Goal: Use online tool/utility: Use online tool/utility

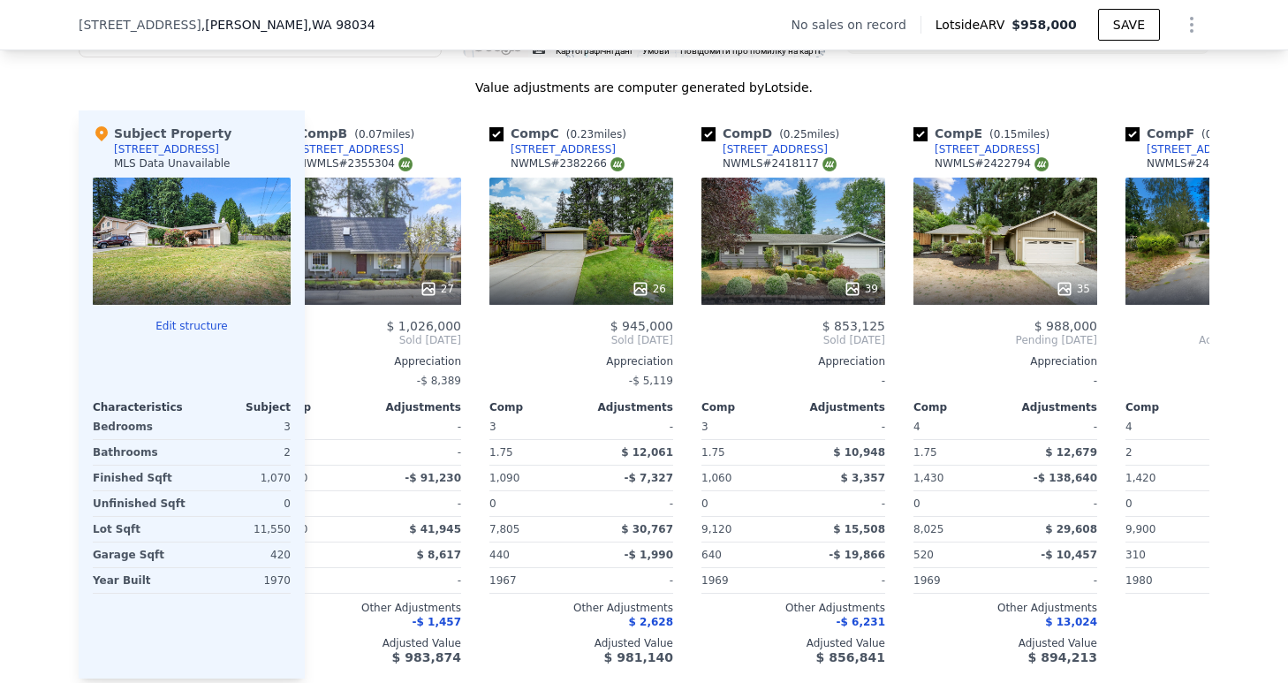
scroll to position [0, 263]
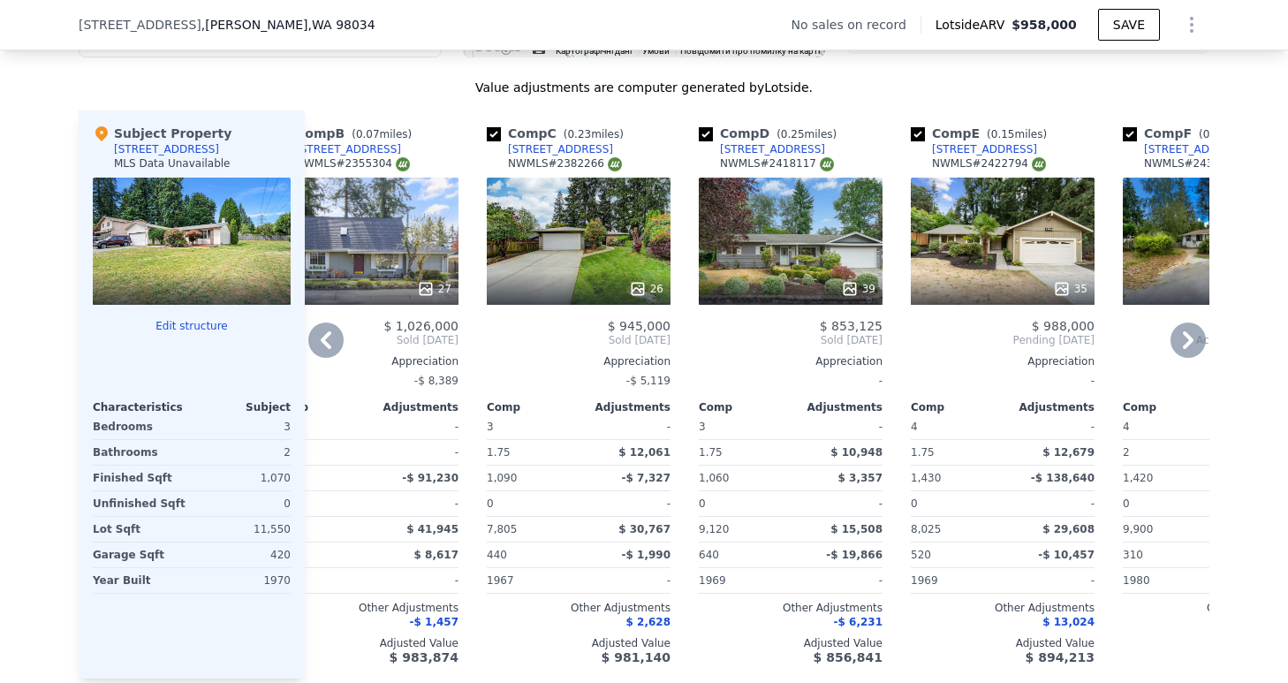
click at [529, 156] on div "[STREET_ADDRESS]" at bounding box center [560, 149] width 105 height 14
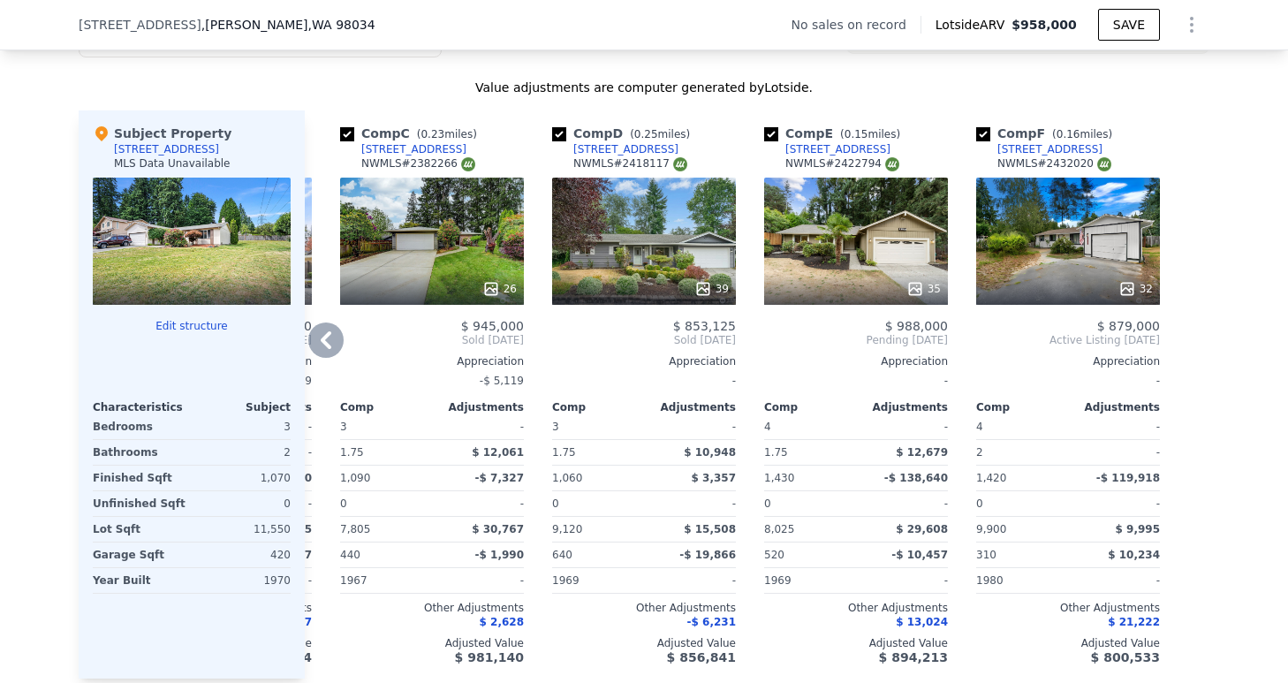
scroll to position [1892, 0]
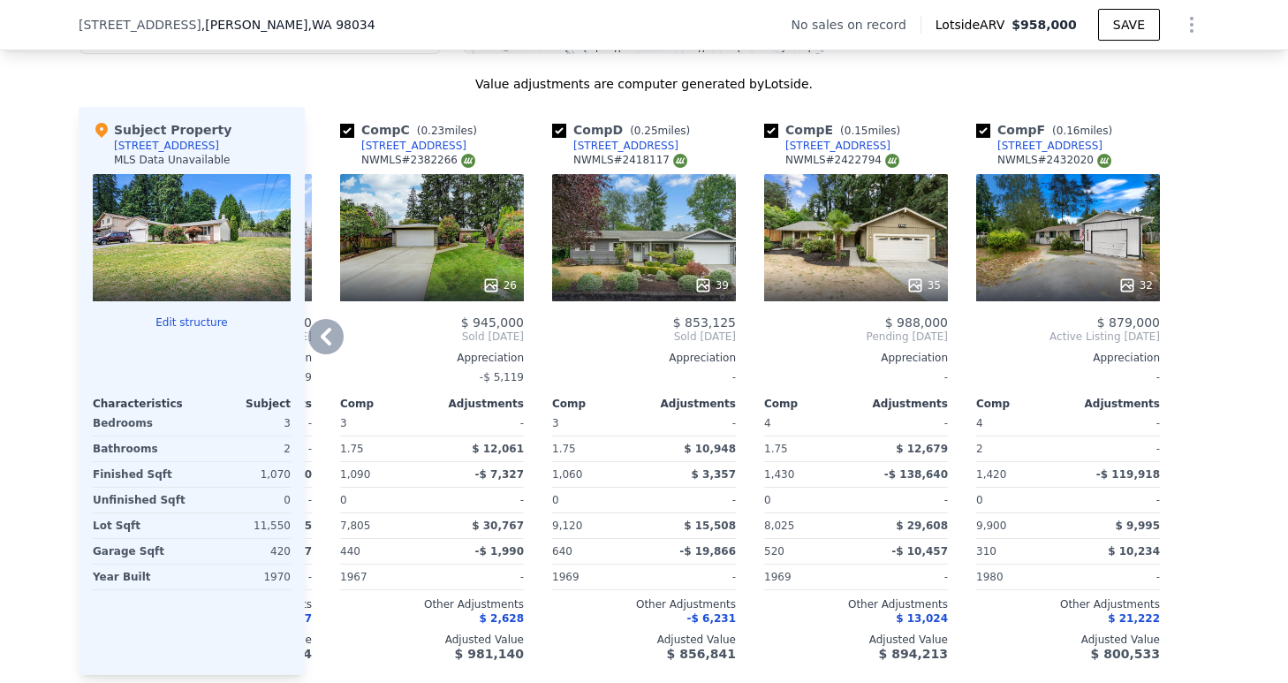
click at [597, 139] on div "Comp D ( 0.25 miles)" at bounding box center [624, 130] width 145 height 18
click at [600, 153] on div "[STREET_ADDRESS]" at bounding box center [625, 146] width 105 height 14
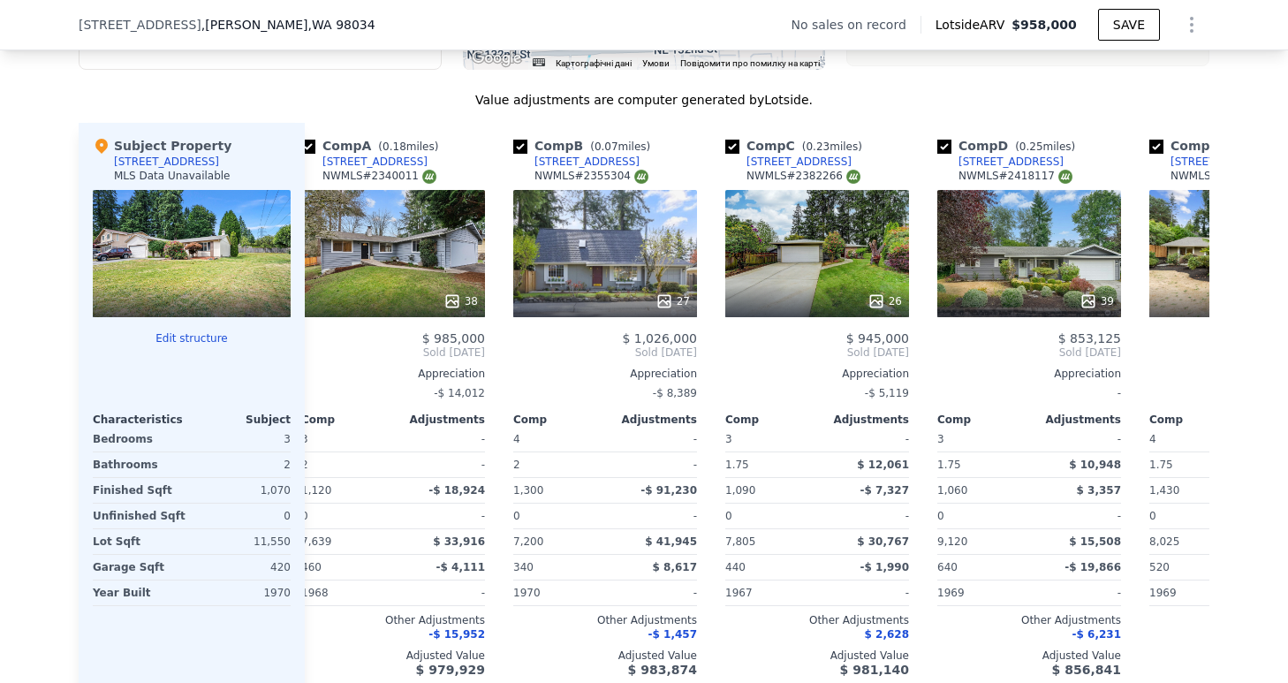
scroll to position [0, 0]
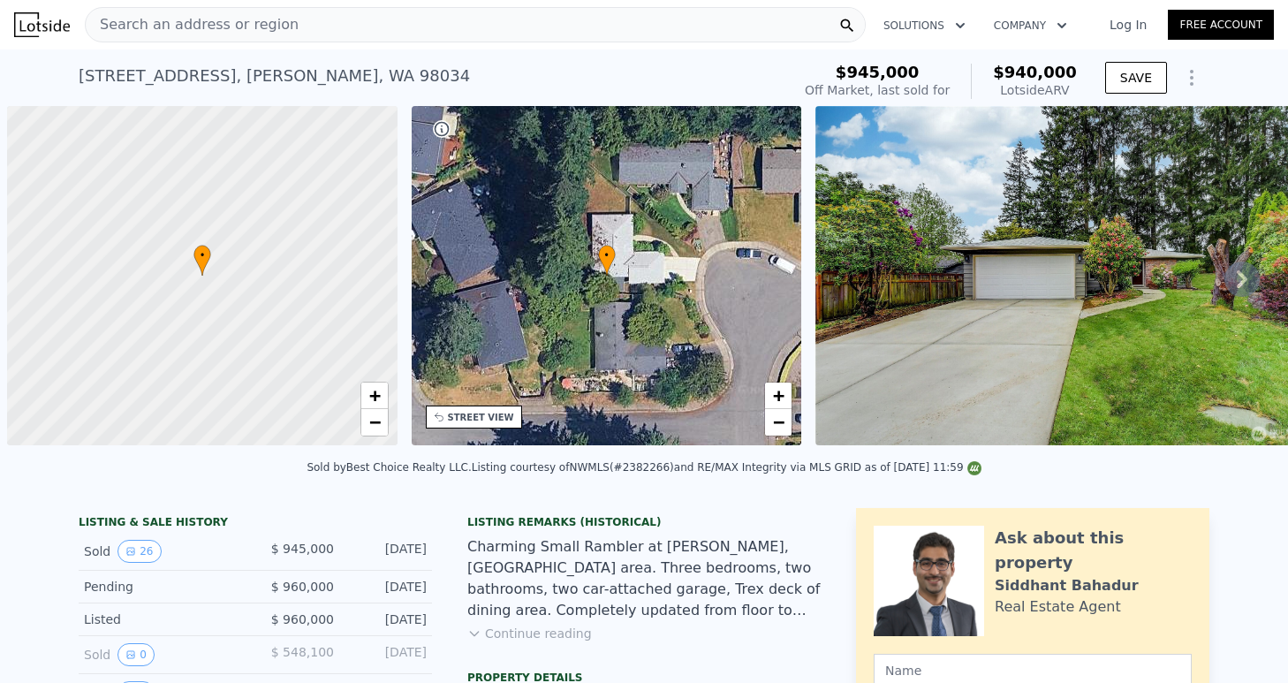
scroll to position [0, 7]
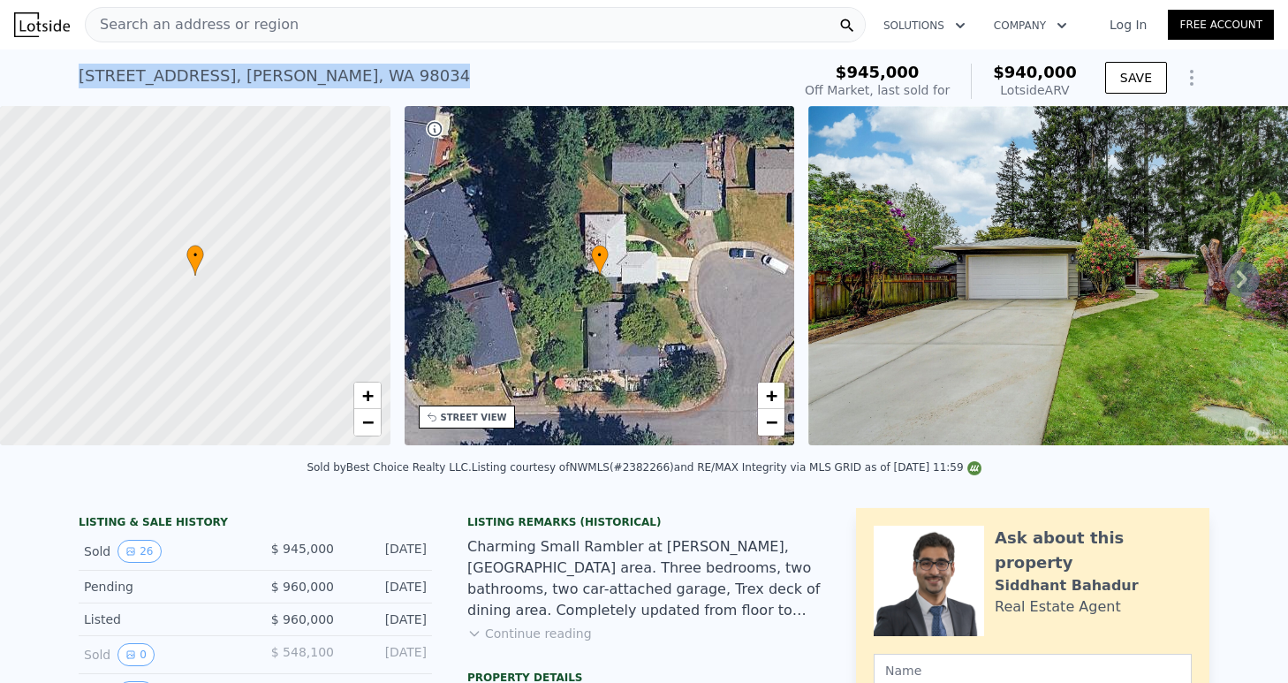
drag, startPoint x: 385, startPoint y: 71, endPoint x: 89, endPoint y: 57, distance: 296.2
click at [79, 57] on div "13607 120th Ave NE , Kirkland , WA 98034 Sold Jun 2025 for $945k (~ARV $940k )" at bounding box center [431, 81] width 705 height 49
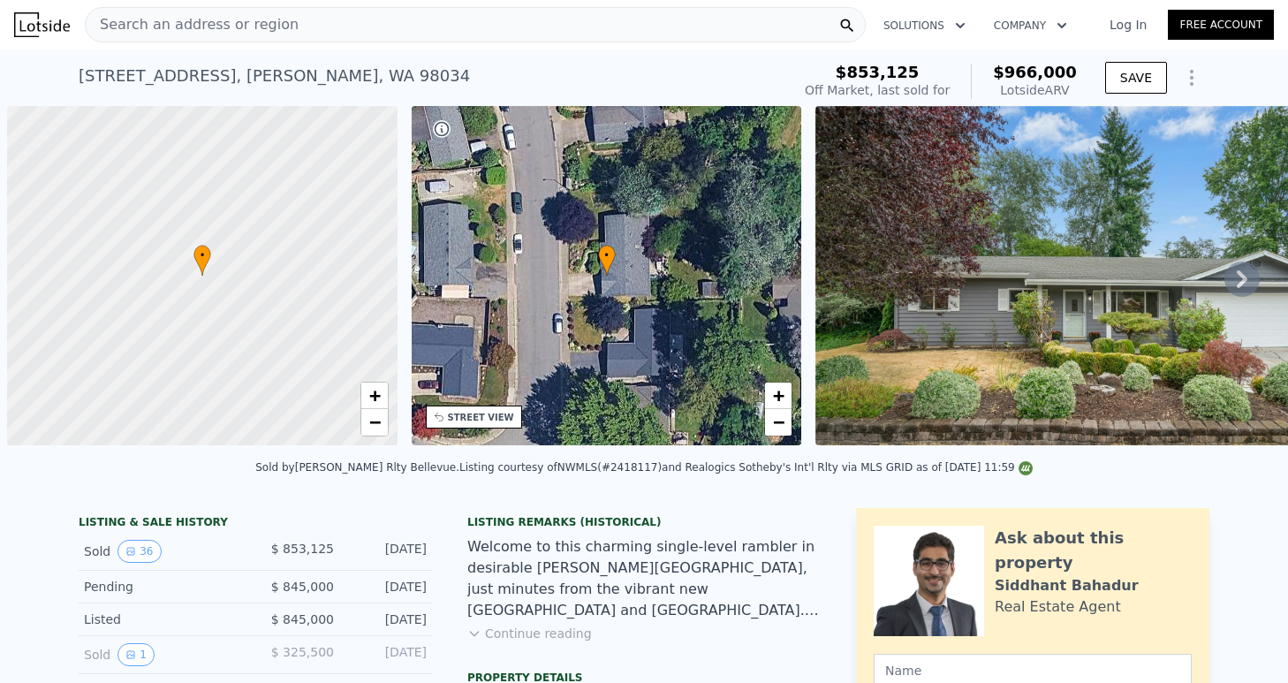
click at [79, 72] on div "13316 121st Ave NE , Kirkland , WA 98034 Sold Sep 2025 for $853,125 (~ARV $966k…" at bounding box center [431, 81] width 705 height 49
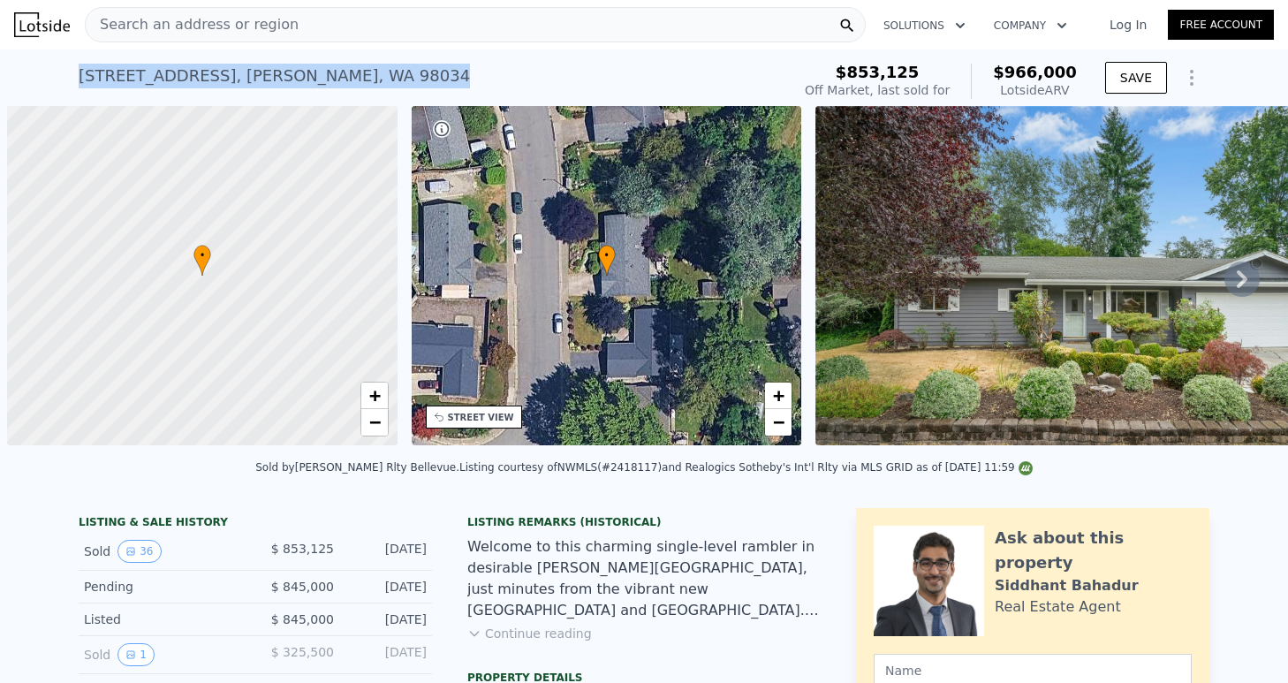
scroll to position [0, 7]
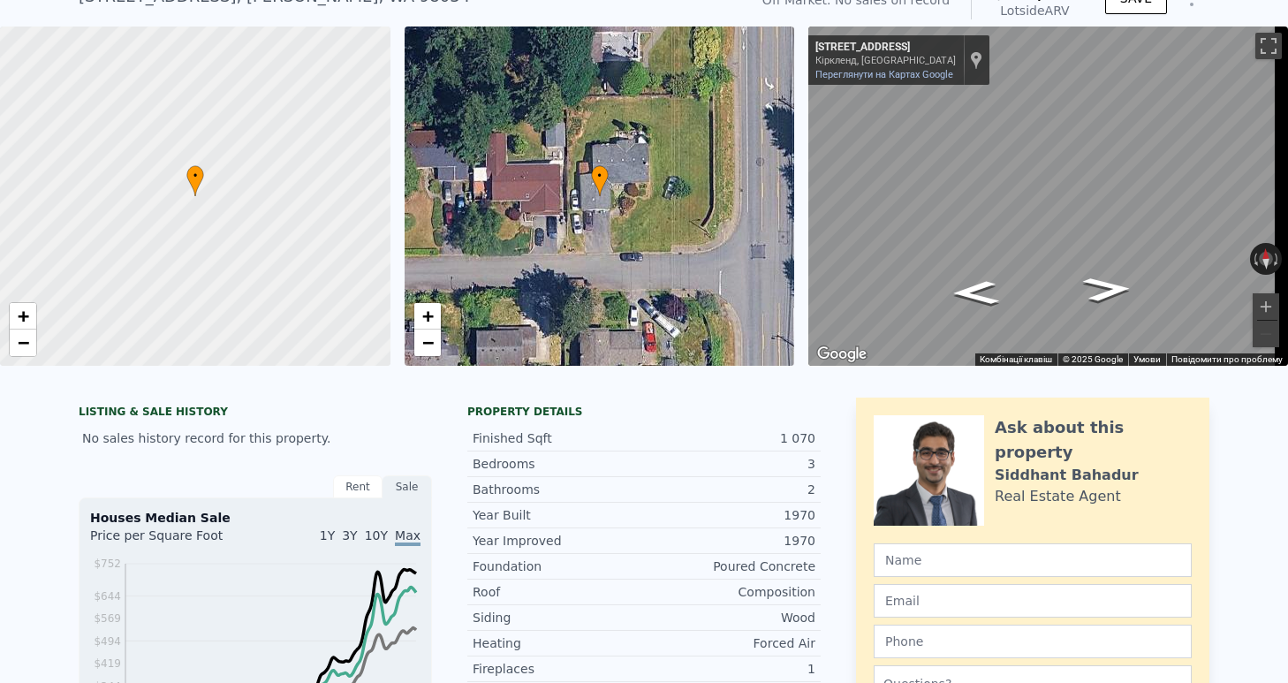
scroll to position [6, 0]
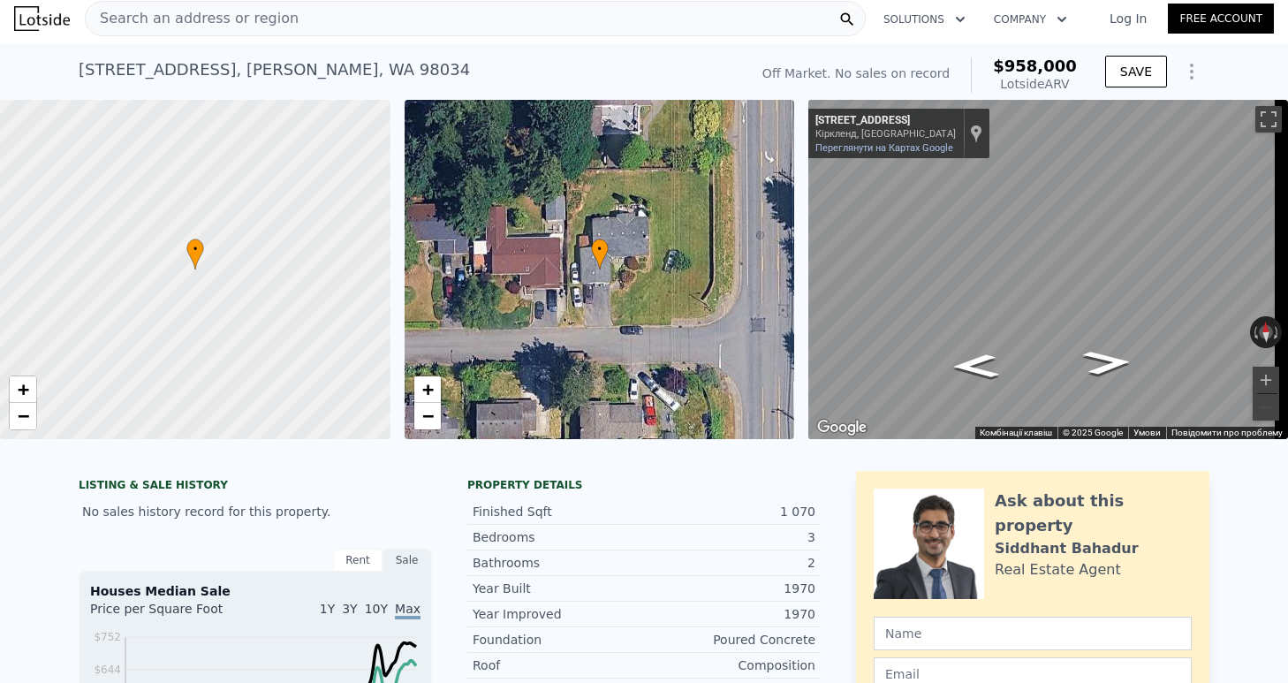
drag, startPoint x: 370, startPoint y: 76, endPoint x: 95, endPoint y: 34, distance: 278.8
click at [95, 50] on div "12244 NE 136th Pl , Kirkland , WA 98034 No sales on record (~ARV $958k )" at bounding box center [410, 74] width 662 height 49
copy span
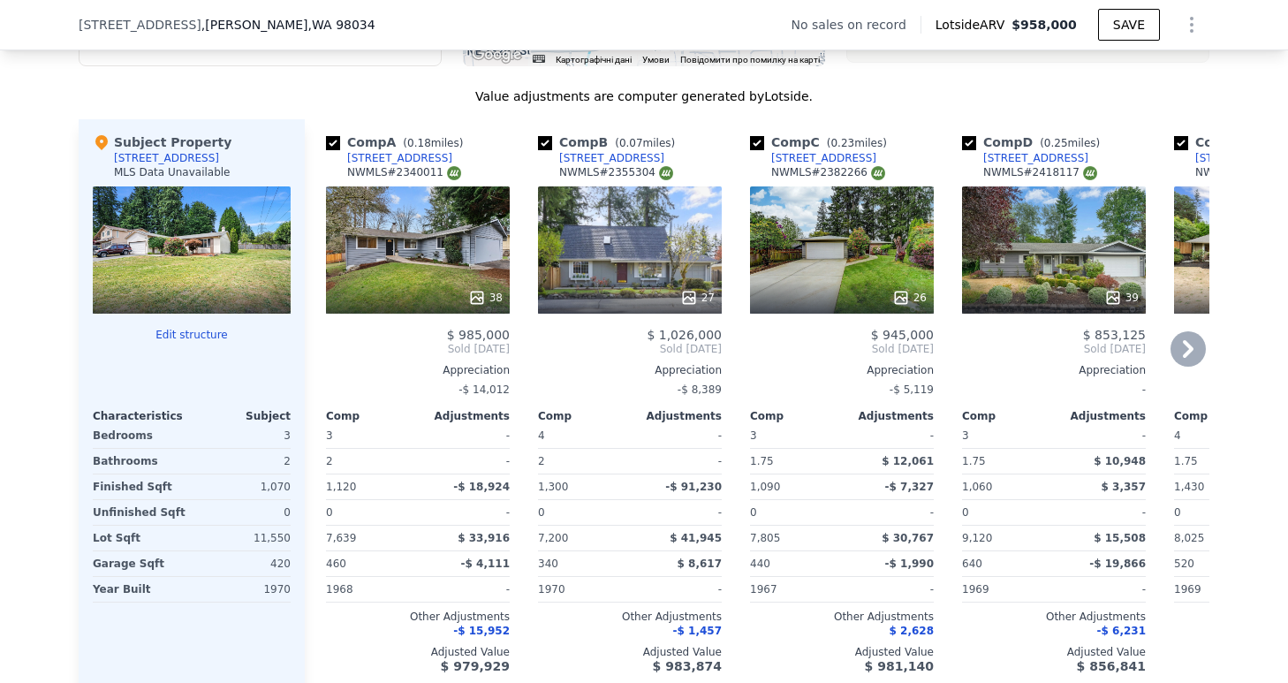
scroll to position [1880, 0]
click at [372, 150] on div "Comp A ( 0.18 miles)" at bounding box center [398, 141] width 144 height 18
click at [381, 164] on div "[STREET_ADDRESS]" at bounding box center [399, 157] width 105 height 14
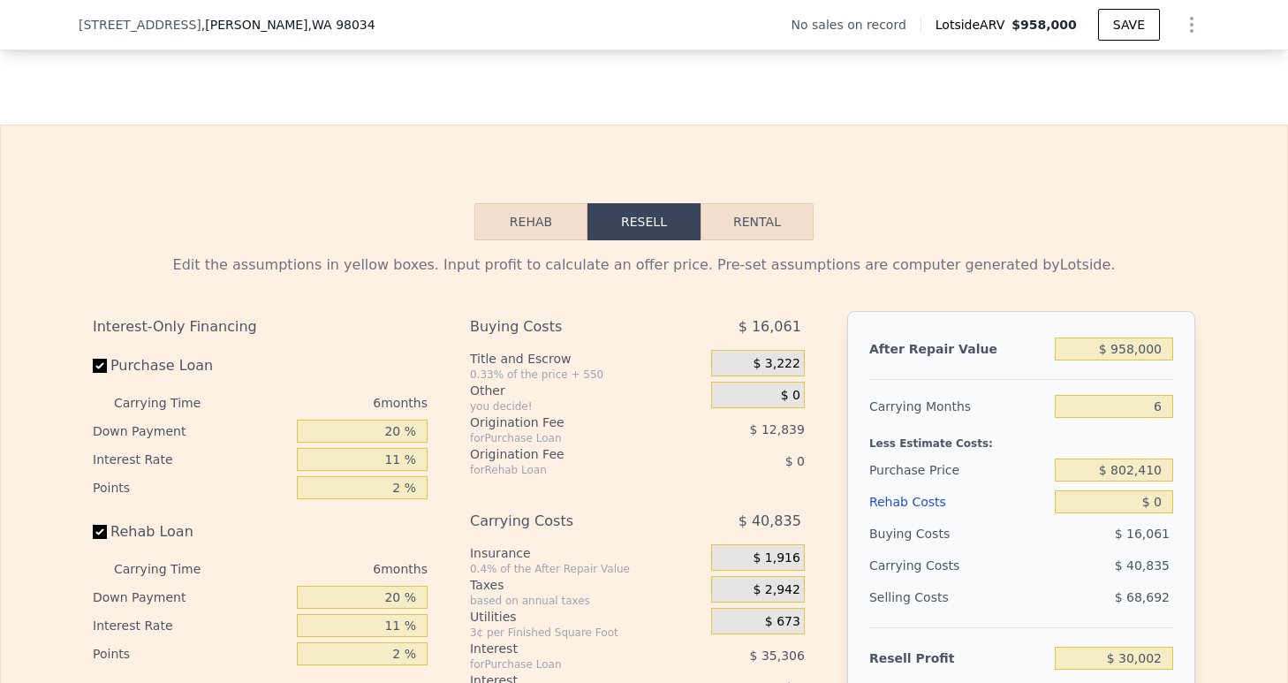
scroll to position [2554, 0]
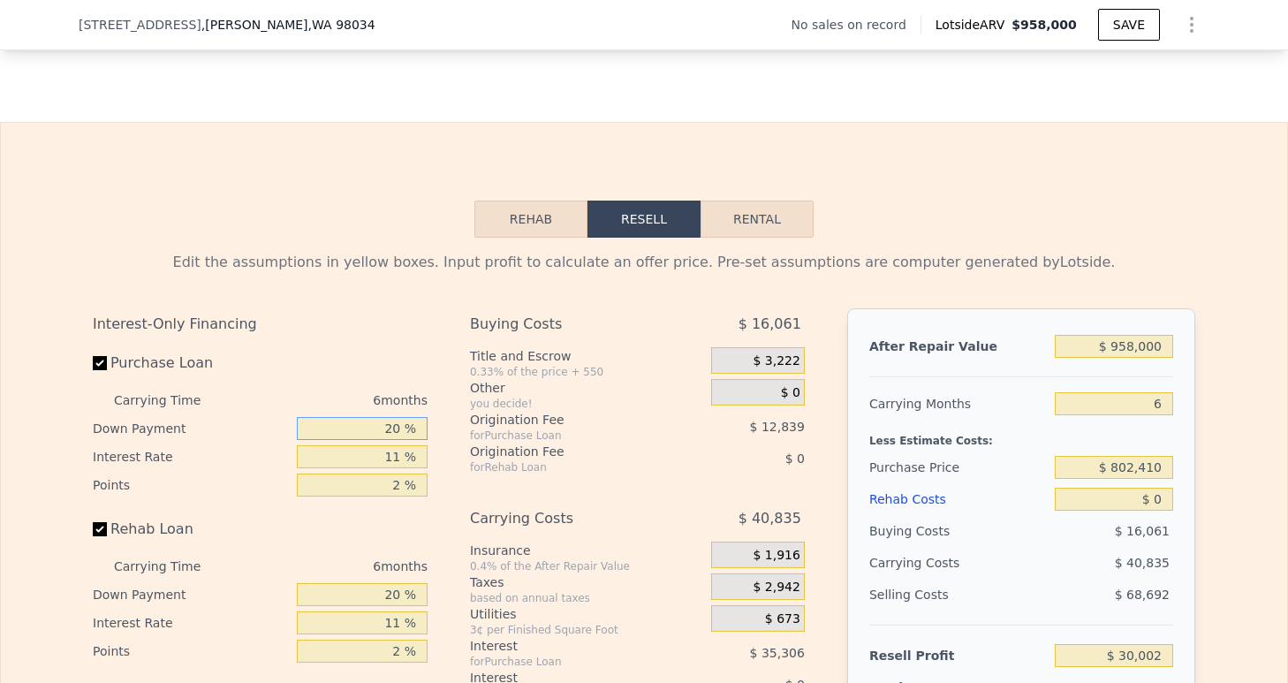
click at [375, 440] on input "20 %" at bounding box center [362, 428] width 131 height 23
click at [383, 440] on input "20 %" at bounding box center [362, 428] width 131 height 23
type input "0 %"
type input "$ 17,967"
type input "0 %"
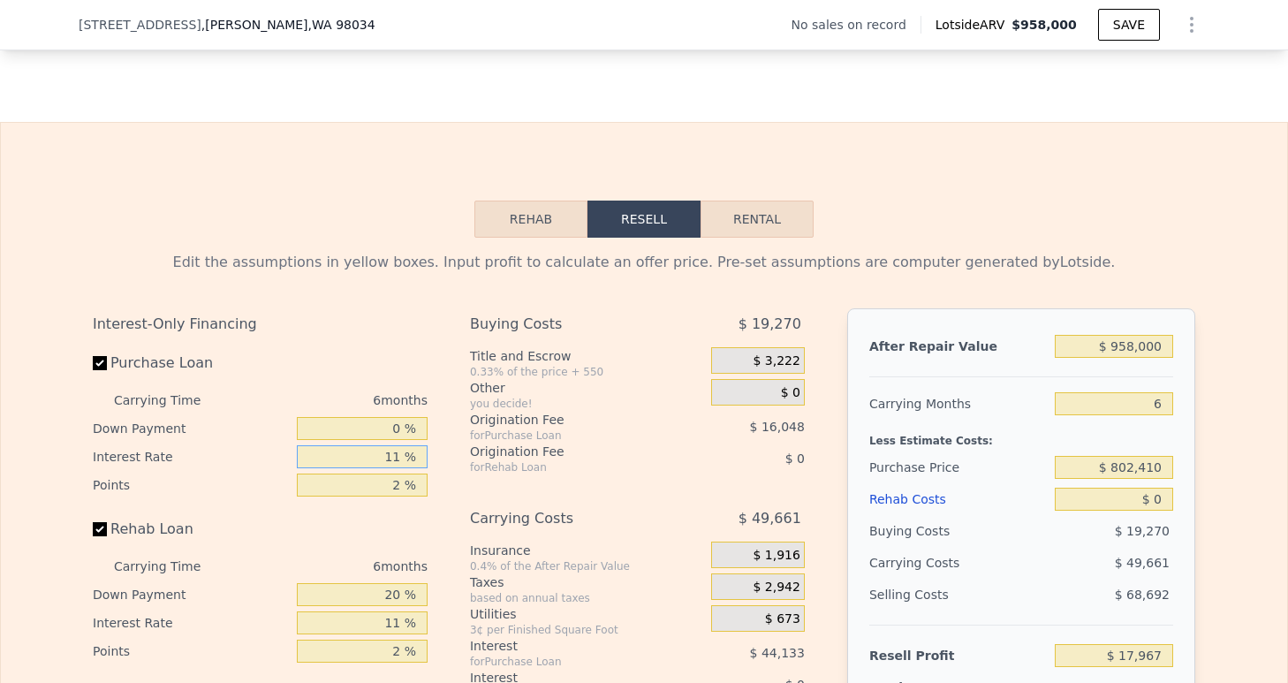
click at [397, 468] on input "11 %" at bounding box center [362, 456] width 131 height 23
type input "1 %"
type input "$ 58,083"
type input "10 %"
type input "$ 21,975"
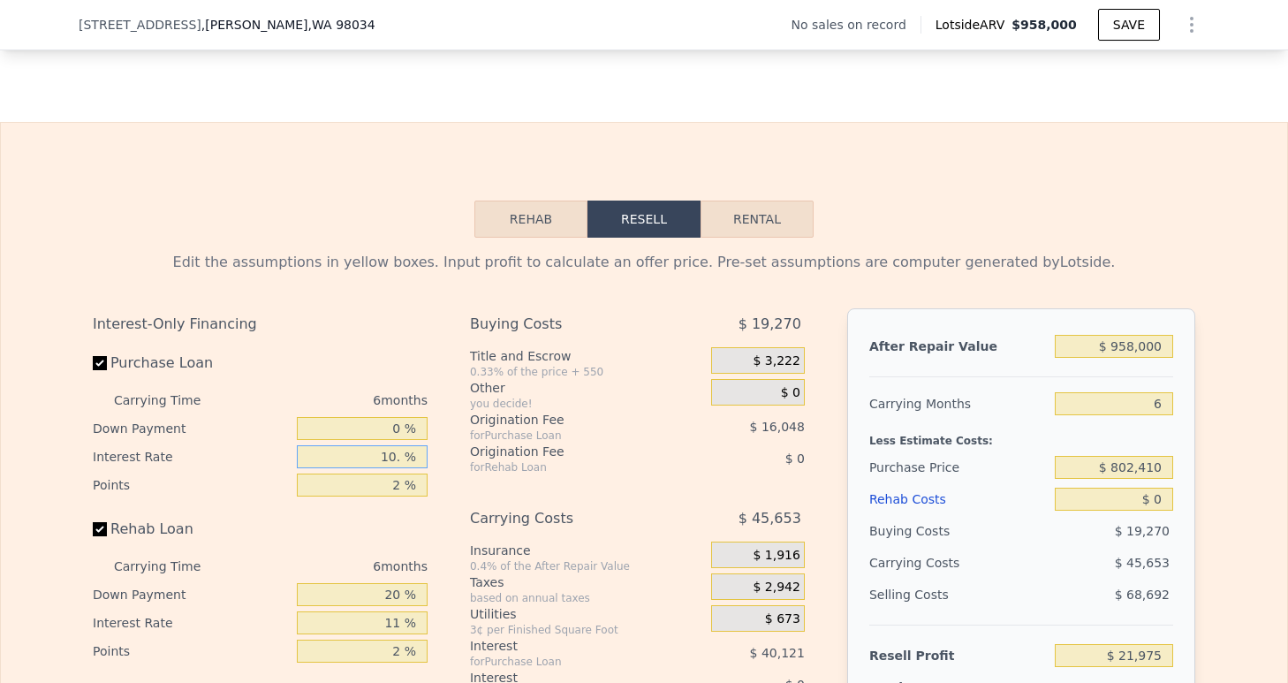
type input "10.5 %"
type input "$ 19,971"
type input "10.5 %"
click at [395, 496] on input "2 %" at bounding box center [362, 484] width 131 height 23
type input "1 %"
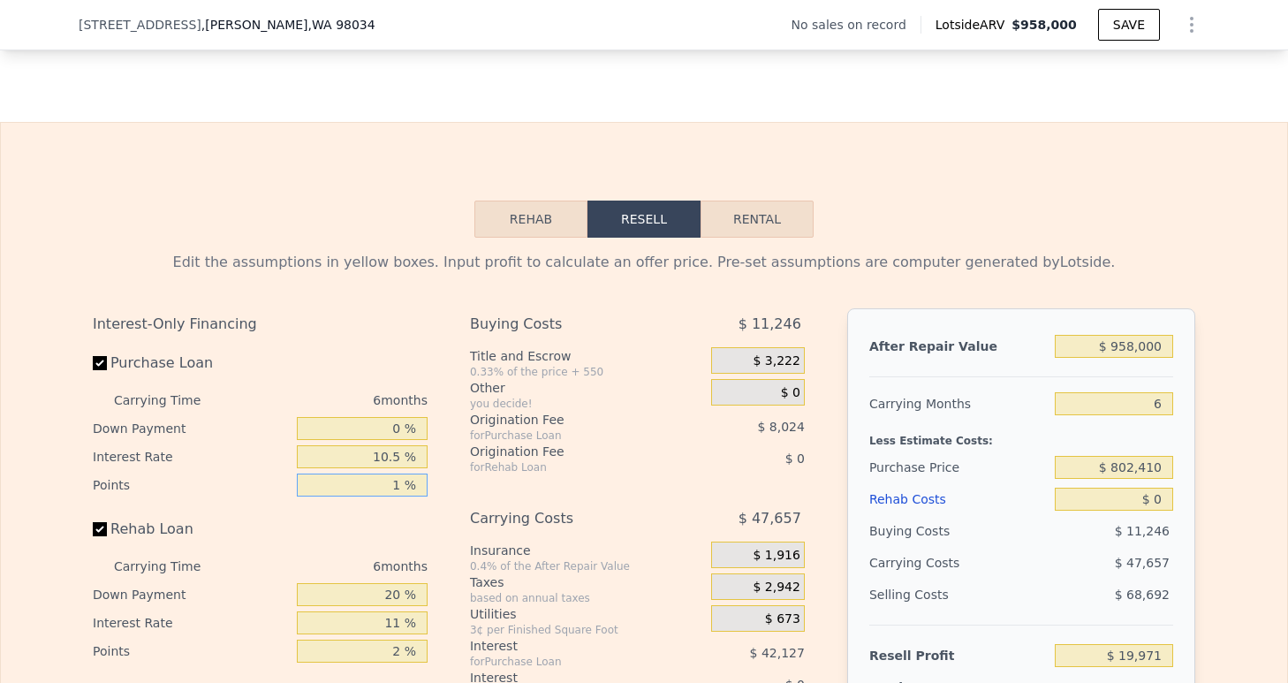
type input "$ 27,995"
type input "1.5 %"
type input "$ 23,983"
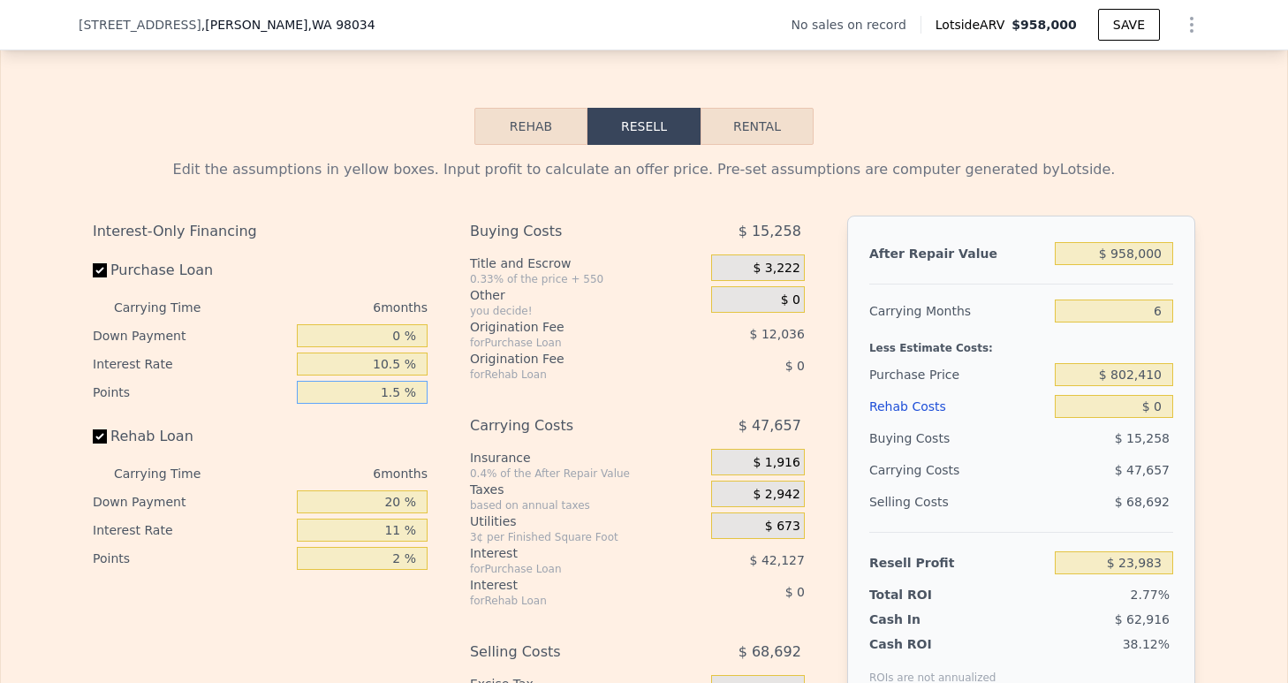
type input "1.5 %"
click at [385, 513] on input "20 %" at bounding box center [362, 501] width 131 height 23
type input "0 %"
click at [401, 541] on input "11 %" at bounding box center [362, 529] width 131 height 23
type input "1 %"
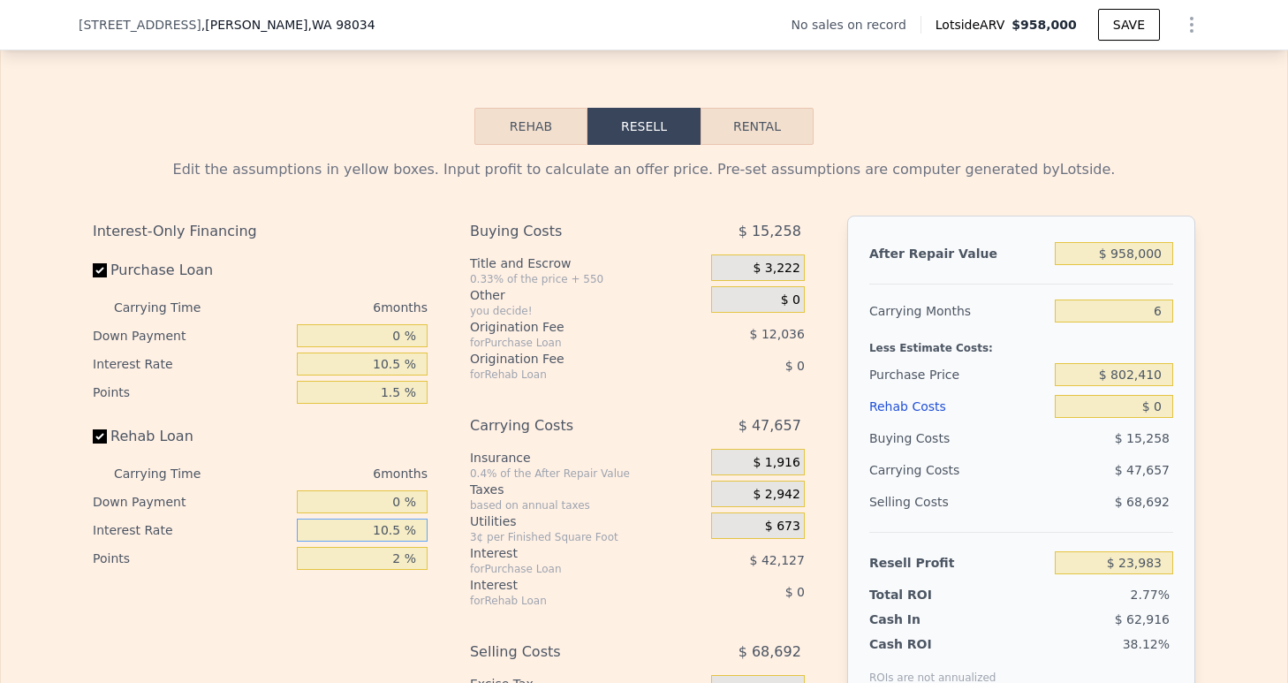
type input "10.5 %"
click at [395, 570] on input "2 %" at bounding box center [362, 558] width 131 height 23
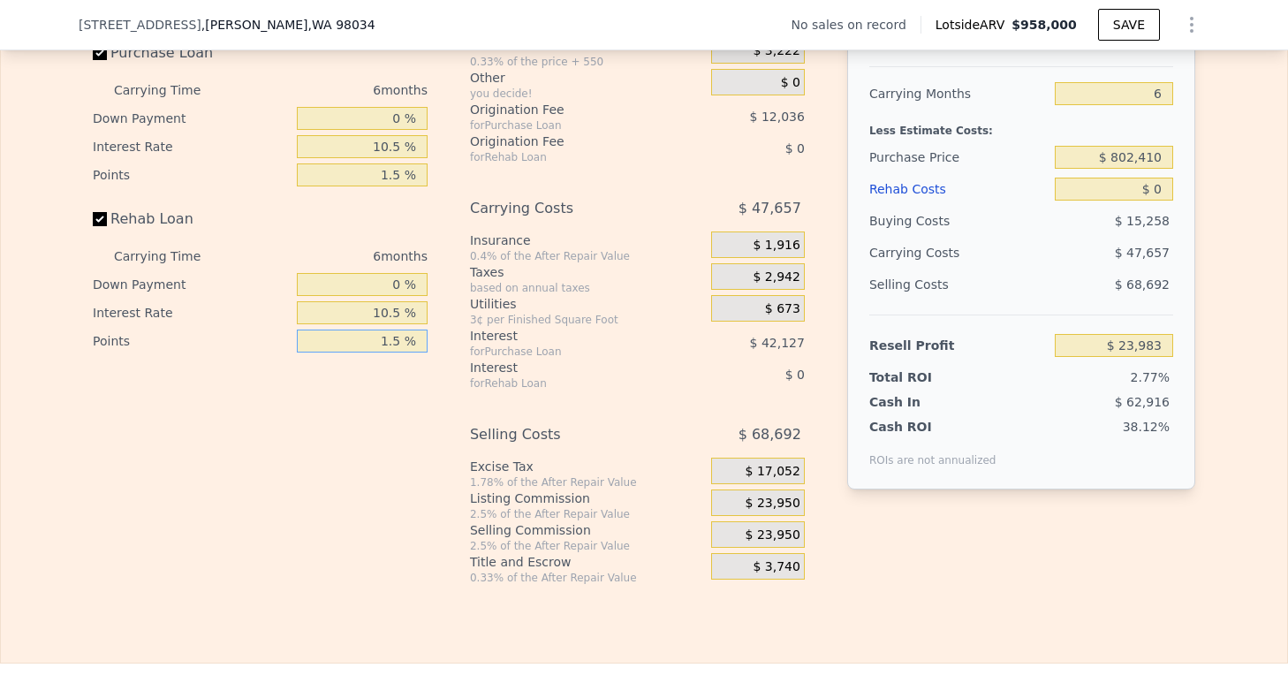
scroll to position [2866, 0]
type input "1.5 %"
click at [723, 546] on div "$ 23,950" at bounding box center [758, 532] width 94 height 26
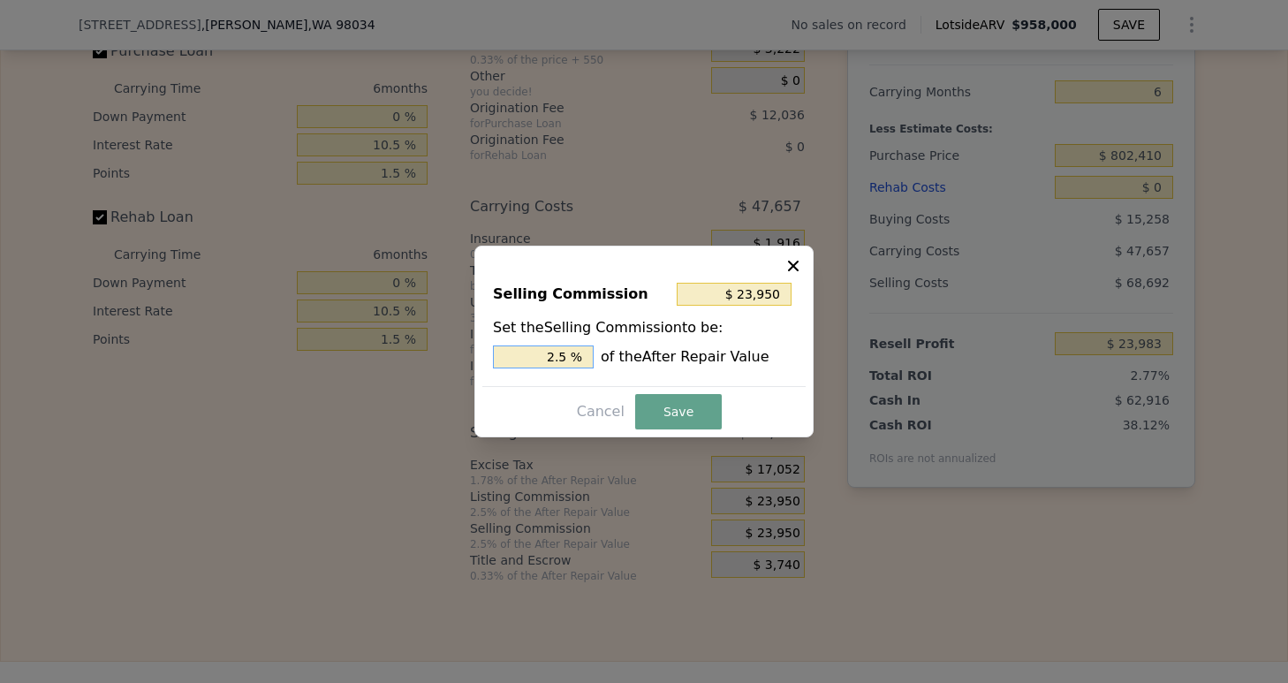
click at [556, 355] on input "2.5 %" at bounding box center [543, 356] width 101 height 23
type input "$ 4,790"
type input ".5 %"
type input "$ 14,370"
type input "1.5 %"
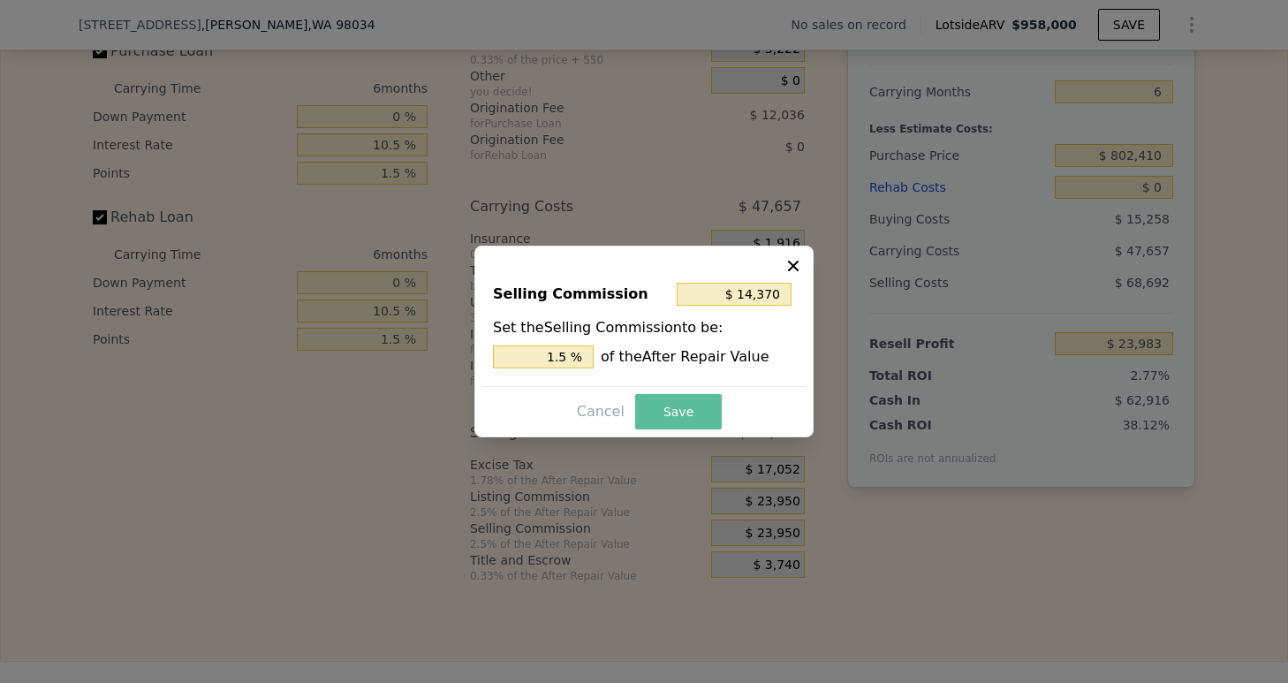
click at [670, 420] on button "Save" at bounding box center [678, 411] width 87 height 35
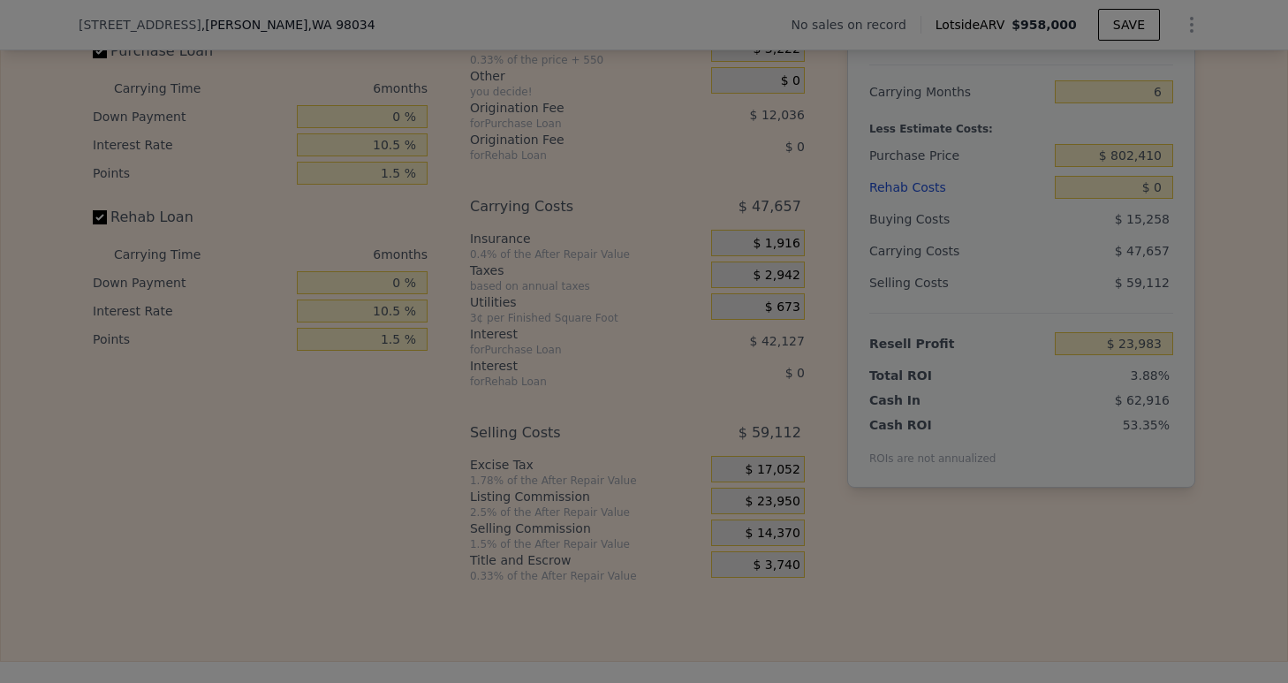
type input "$ 33,563"
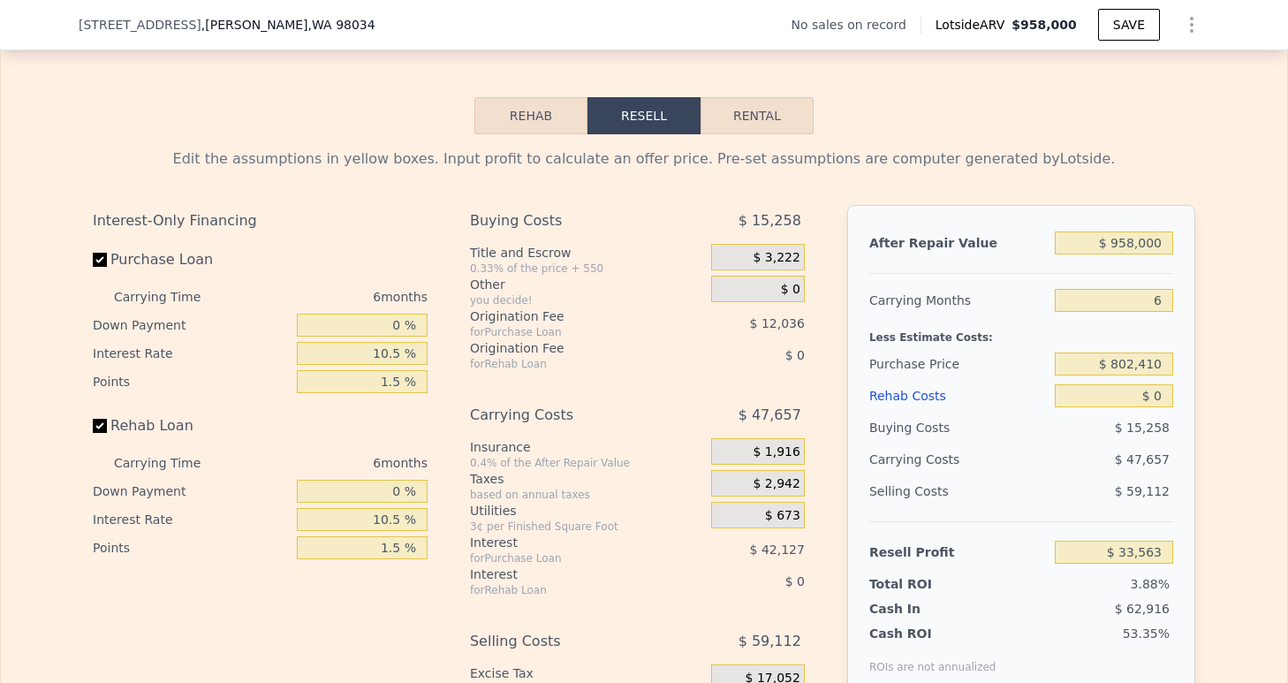
scroll to position [2671, 0]
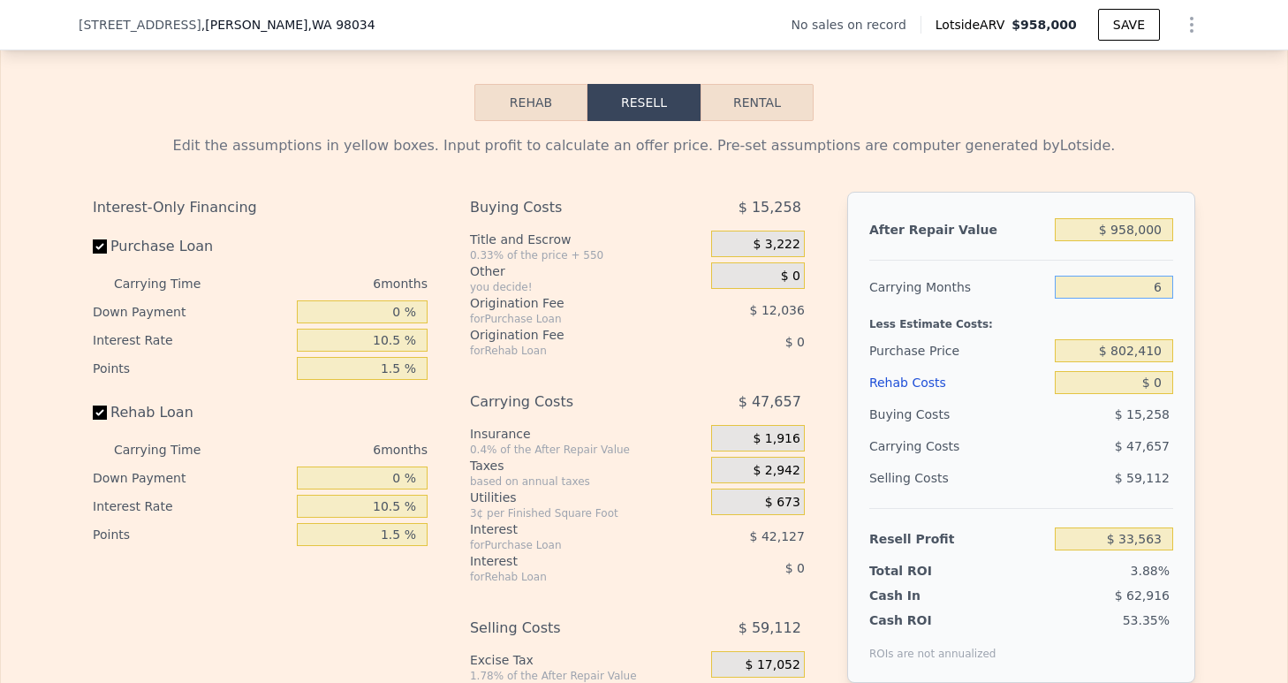
click at [1165, 299] on input "6" at bounding box center [1114, 287] width 118 height 23
type input "3"
type input "$ 57,392"
type input "3"
click at [1153, 394] on input "$ 0" at bounding box center [1114, 382] width 118 height 23
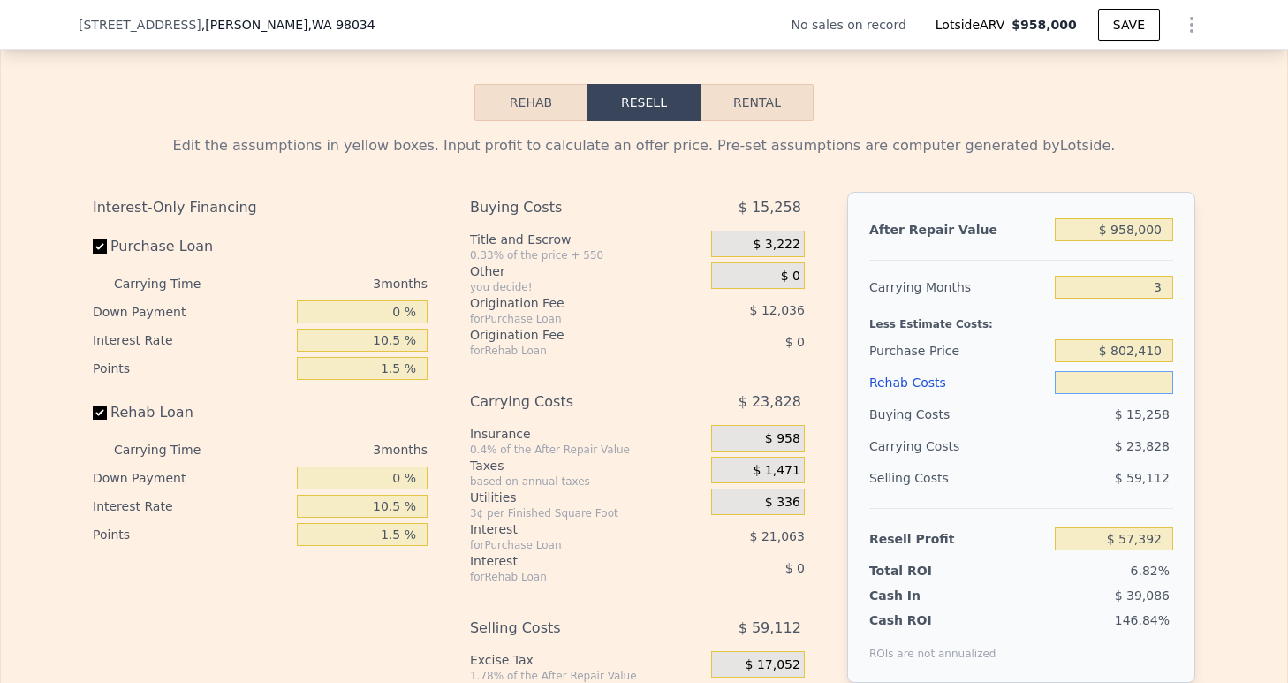
type input "$ 1"
type input "$ 57,391"
type input "$ 8"
type input "$ 57,384"
type input "$ 800"
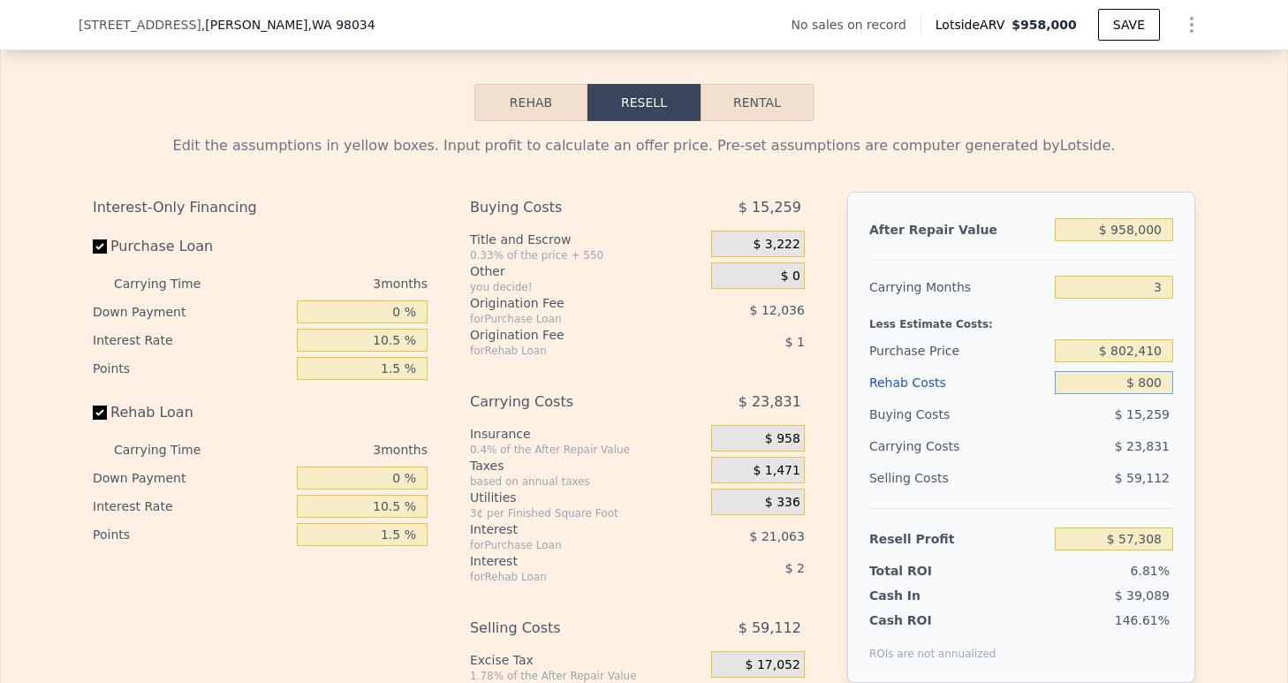
type input "$ 56,559"
type input "$ 8,000"
type input "$ 49,062"
type input "$ 80,000"
type input "-$ 25,908"
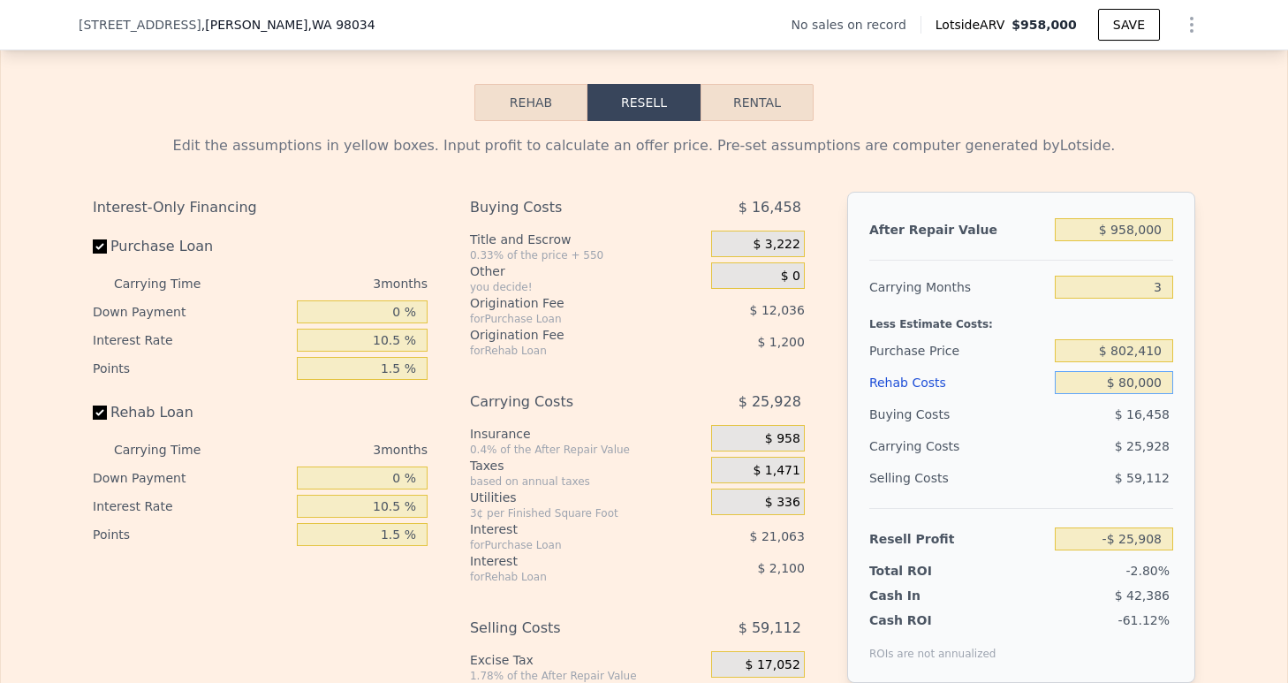
type input "$ 80,000"
drag, startPoint x: 1096, startPoint y: 379, endPoint x: 1186, endPoint y: 372, distance: 90.4
click at [1173, 362] on input "$ 802,410" at bounding box center [1114, 350] width 118 height 23
drag, startPoint x: 1108, startPoint y: 374, endPoint x: 1205, endPoint y: 362, distance: 97.8
click at [1173, 362] on input "$ 802,410" at bounding box center [1114, 350] width 118 height 23
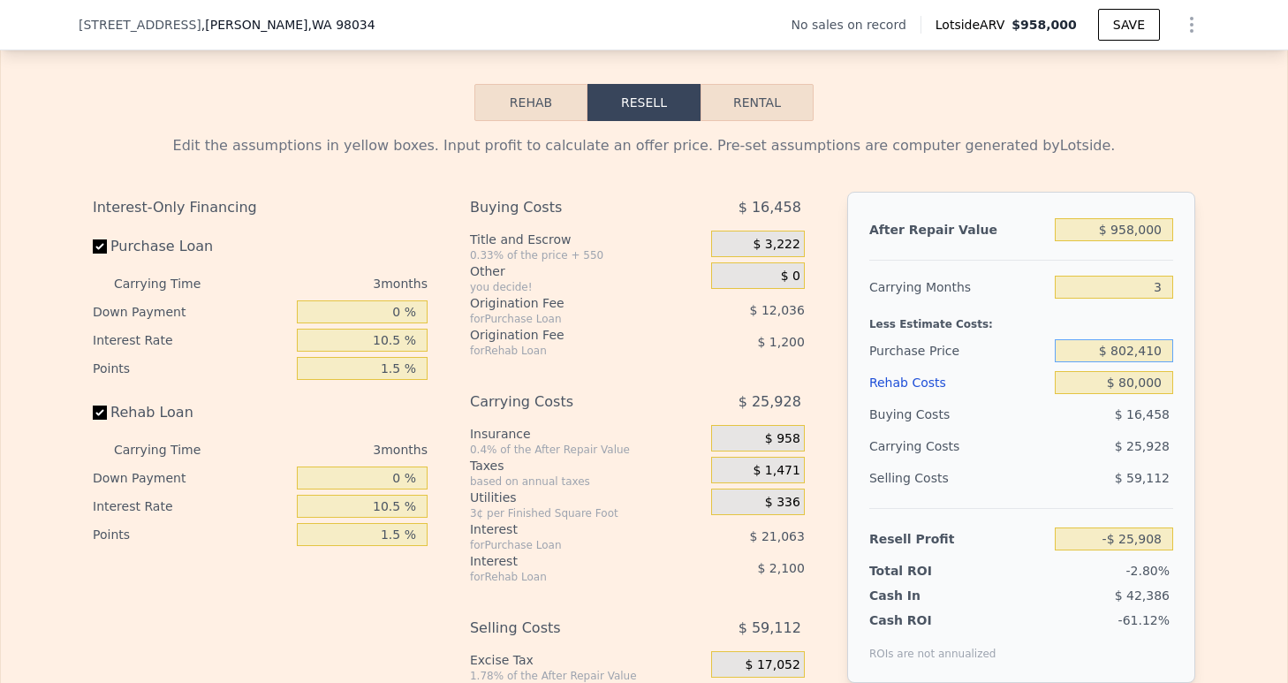
drag, startPoint x: 1157, startPoint y: 381, endPoint x: 1086, endPoint y: 379, distance: 70.7
click at [1086, 362] on input "$ 802,410" at bounding box center [1114, 350] width 118 height 23
drag, startPoint x: 1108, startPoint y: 370, endPoint x: 1163, endPoint y: 382, distance: 56.0
click at [1163, 362] on input "$ 802,410" at bounding box center [1114, 350] width 118 height 23
click at [1153, 362] on input "$ 700,000" at bounding box center [1114, 350] width 118 height 23
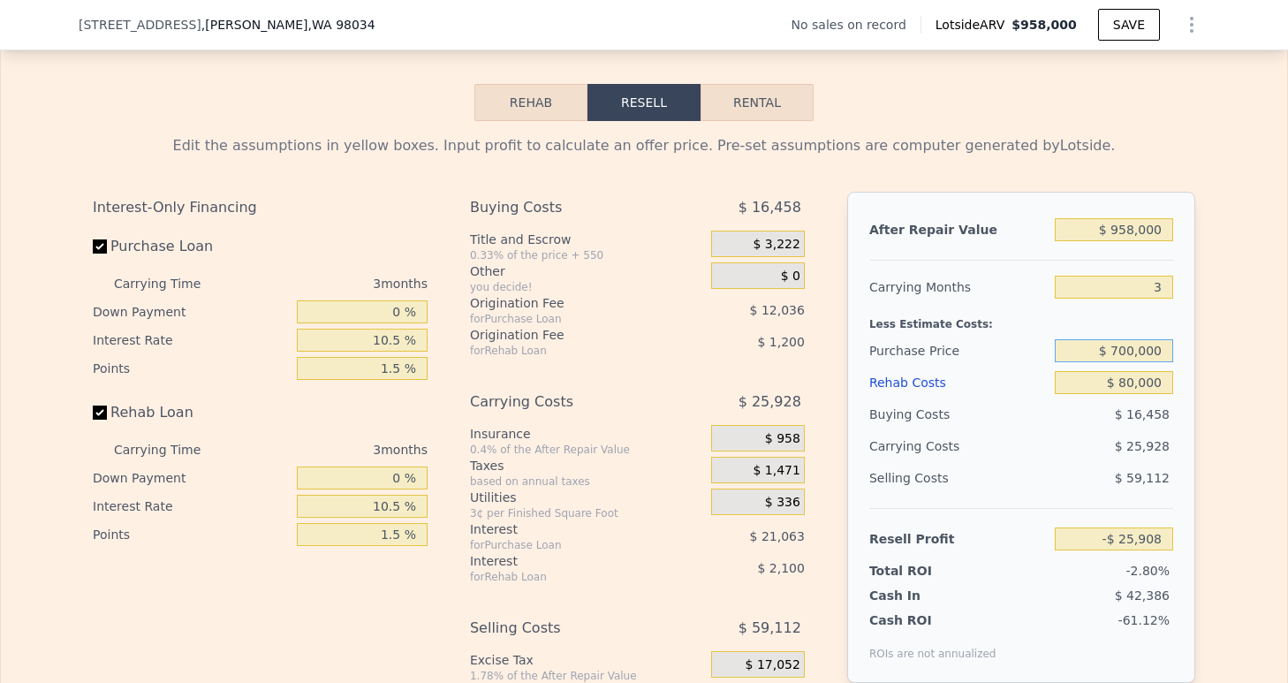
type input "$ 700,000"
click at [1128, 241] on input "$ 958,000" at bounding box center [1114, 229] width 118 height 23
type input "$ 81,067"
type input "$ 95,000"
type input "-$ 728,315"
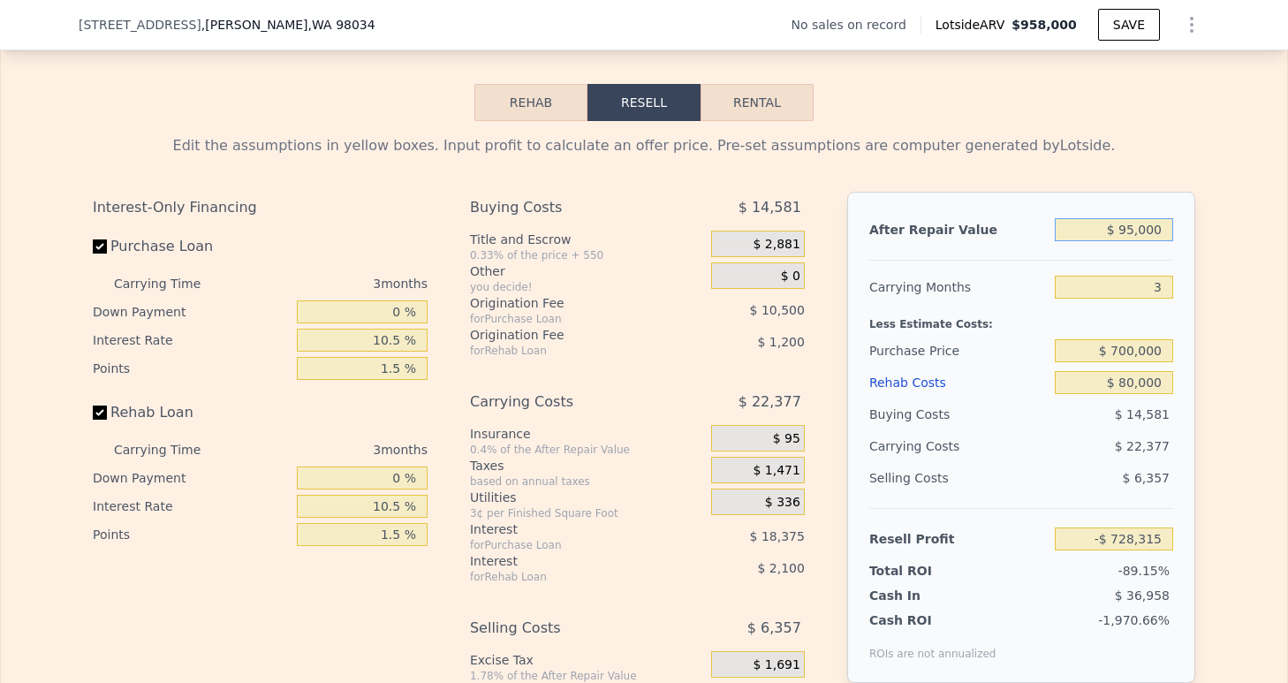
type input "$ 950,000"
type input "$ 73,563"
type input "$ 950,000"
click at [1112, 26] on button "SAVE" at bounding box center [1129, 25] width 62 height 32
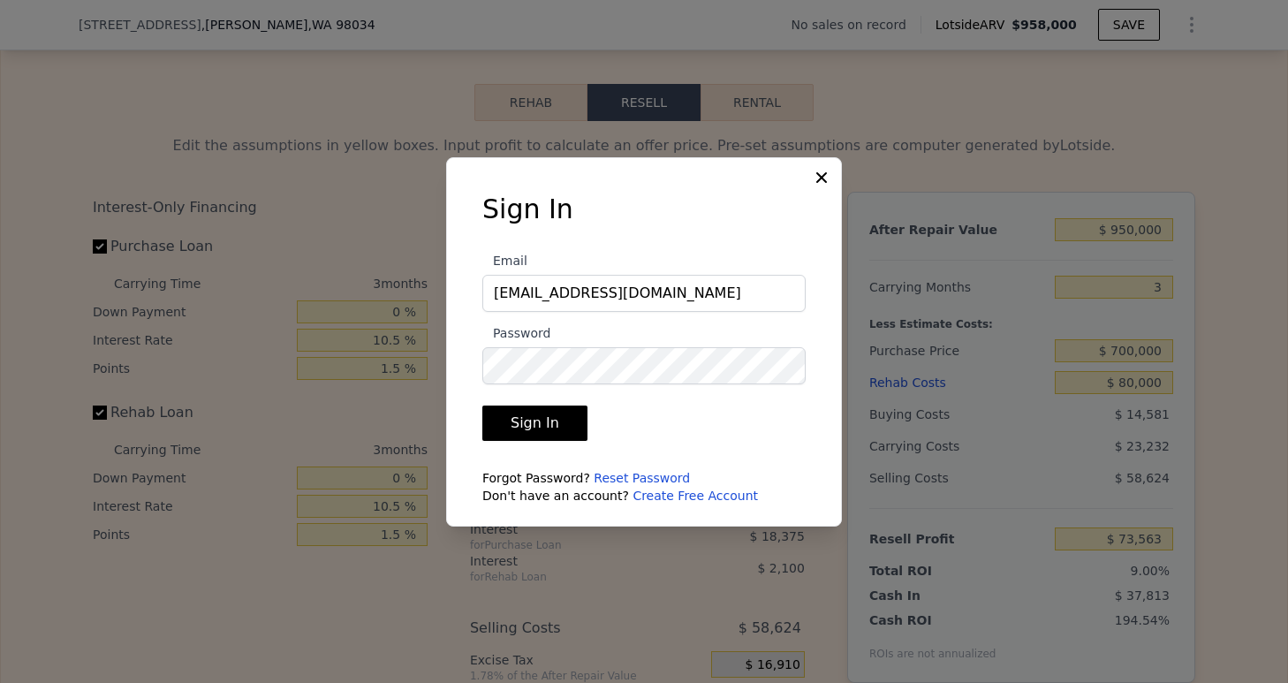
type input "lili.gerasimyuk@gmail.com"
click at [548, 449] on form "Email lili.gerasimyuk@gmail.com Password Sign In Forgot Password? Reset Passwor…" at bounding box center [643, 371] width 323 height 265
click at [548, 424] on button "Sign In" at bounding box center [534, 422] width 105 height 35
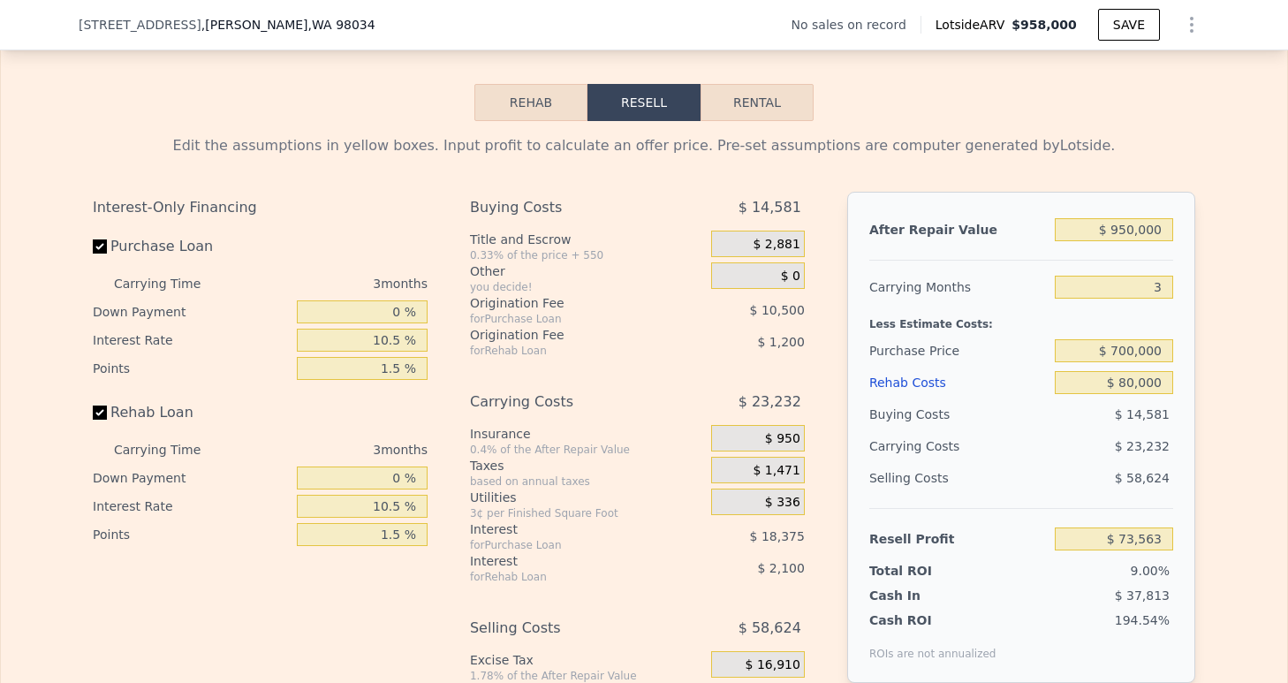
click at [1184, 16] on icon "Show Options" at bounding box center [1191, 24] width 21 height 21
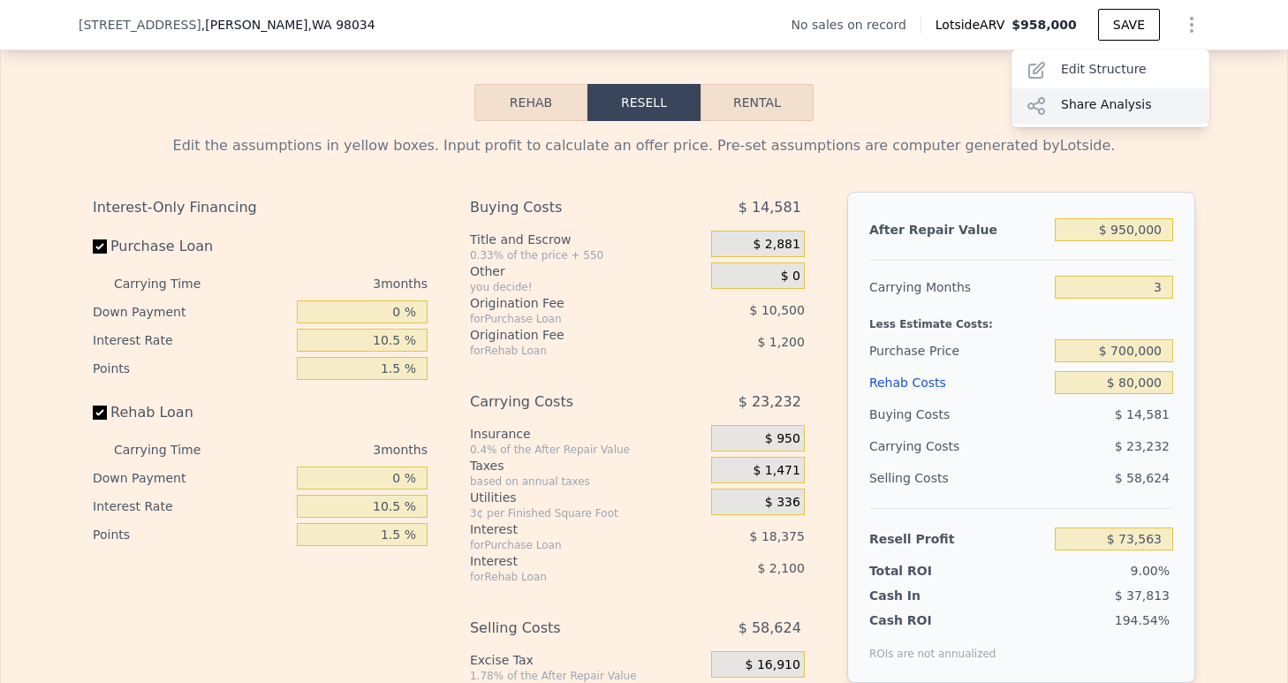
click at [1106, 103] on div "Share Analysis" at bounding box center [1110, 105] width 198 height 35
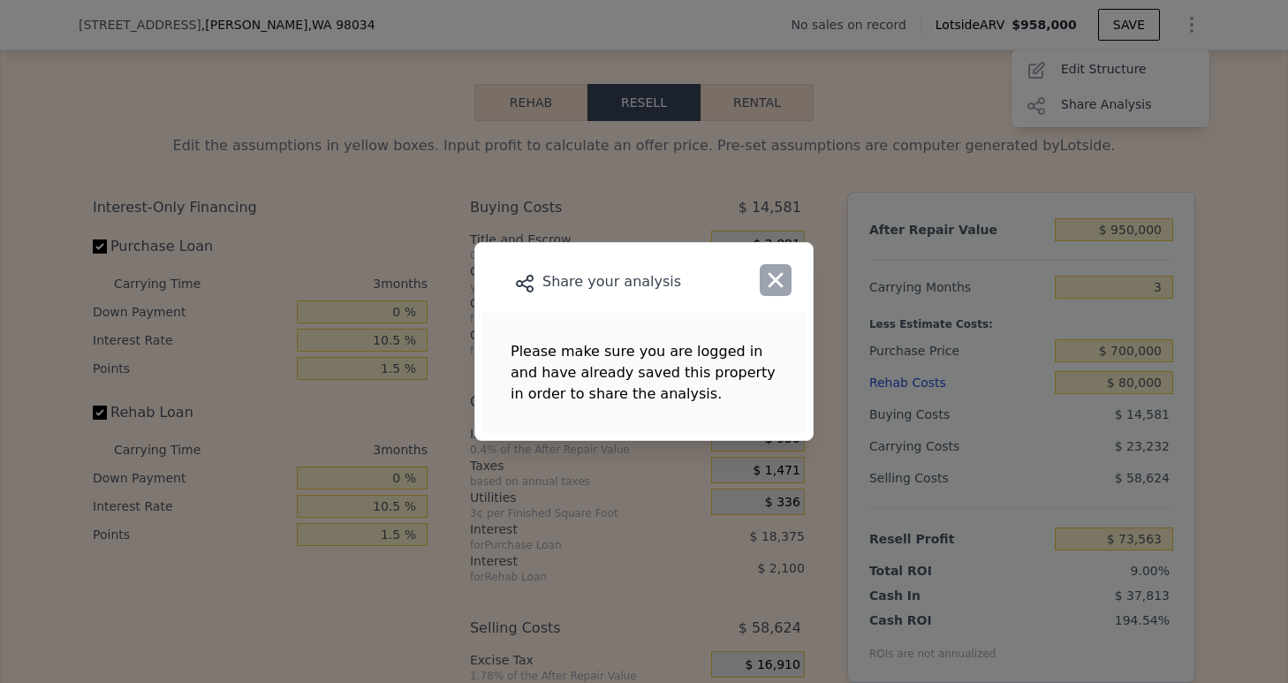
click at [775, 281] on icon "button" at bounding box center [775, 280] width 15 height 15
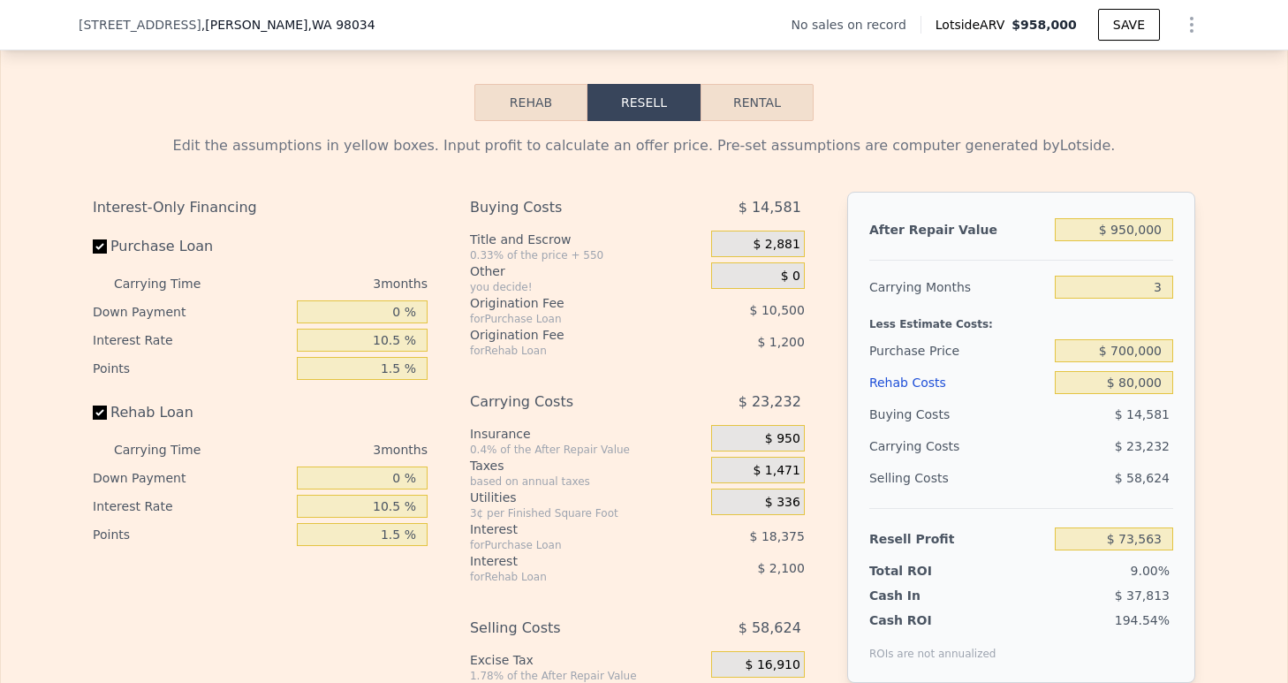
click at [1102, 41] on div "No sales on record Lotside ARV $958,000 SAVE" at bounding box center [1000, 24] width 418 height 35
click at [1104, 38] on button "SAVE" at bounding box center [1129, 25] width 62 height 32
click at [1121, 394] on input "$ 80,000" at bounding box center [1114, 382] width 118 height 23
type input "$ 890,000"
type input "-$ 769,848"
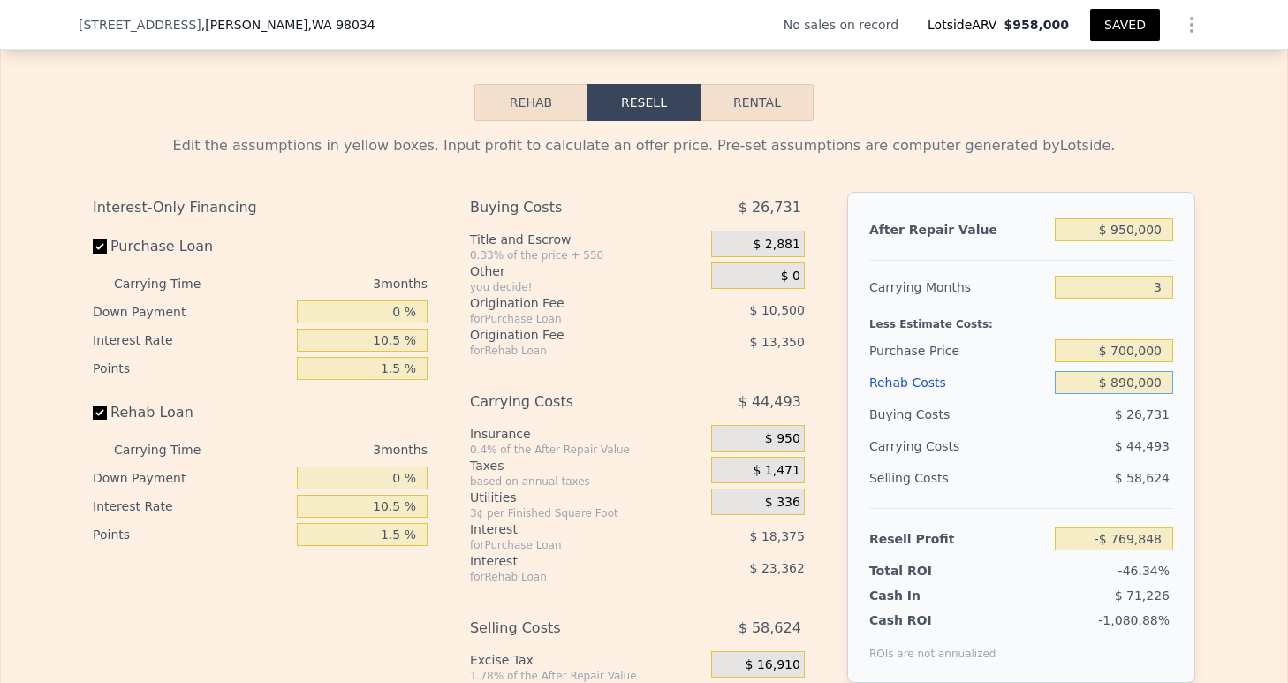
click at [1111, 394] on input "$ 890,000" at bounding box center [1114, 382] width 118 height 23
type input "$ 90,000"
type input "$ 63,152"
type input "$ 90,000"
click at [1125, 453] on span "$ 23,493" at bounding box center [1142, 446] width 55 height 14
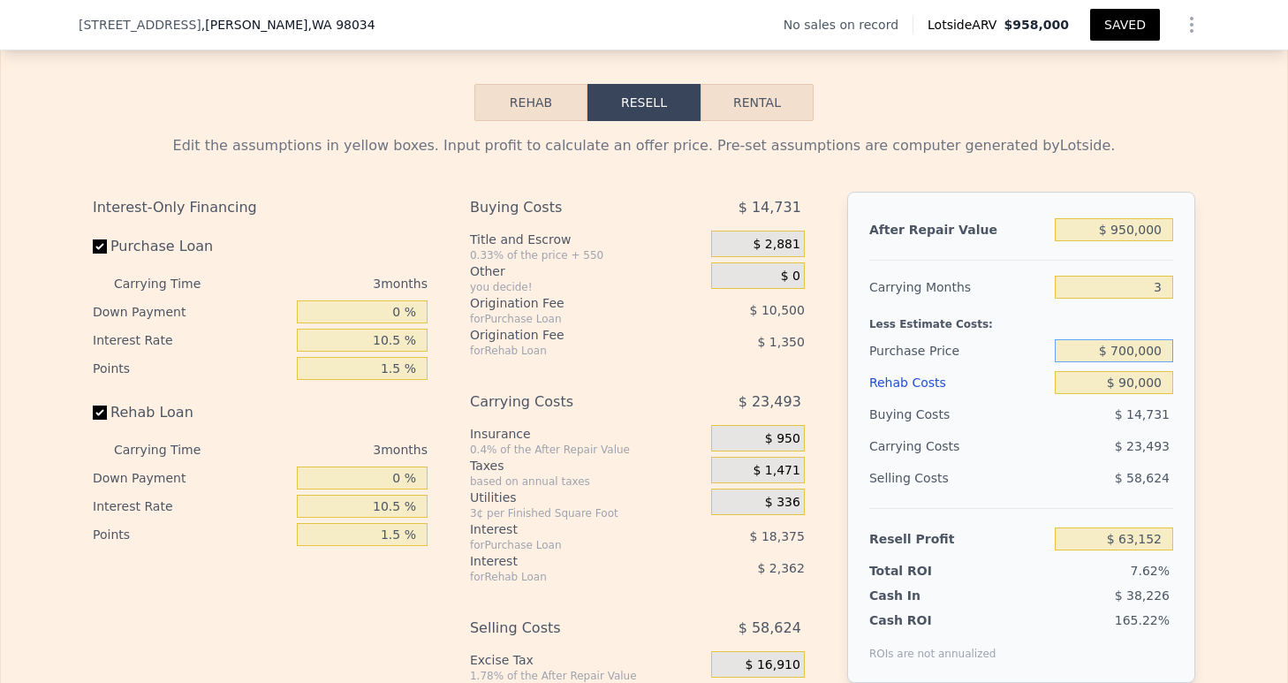
click at [1122, 362] on input "$ 700,000" at bounding box center [1114, 350] width 118 height 23
type input "$ 680,000"
click at [1143, 394] on input "$ 90,000" at bounding box center [1114, 382] width 118 height 23
type input "$ 84,044"
click at [1121, 394] on input "$ 90,000" at bounding box center [1114, 382] width 118 height 23
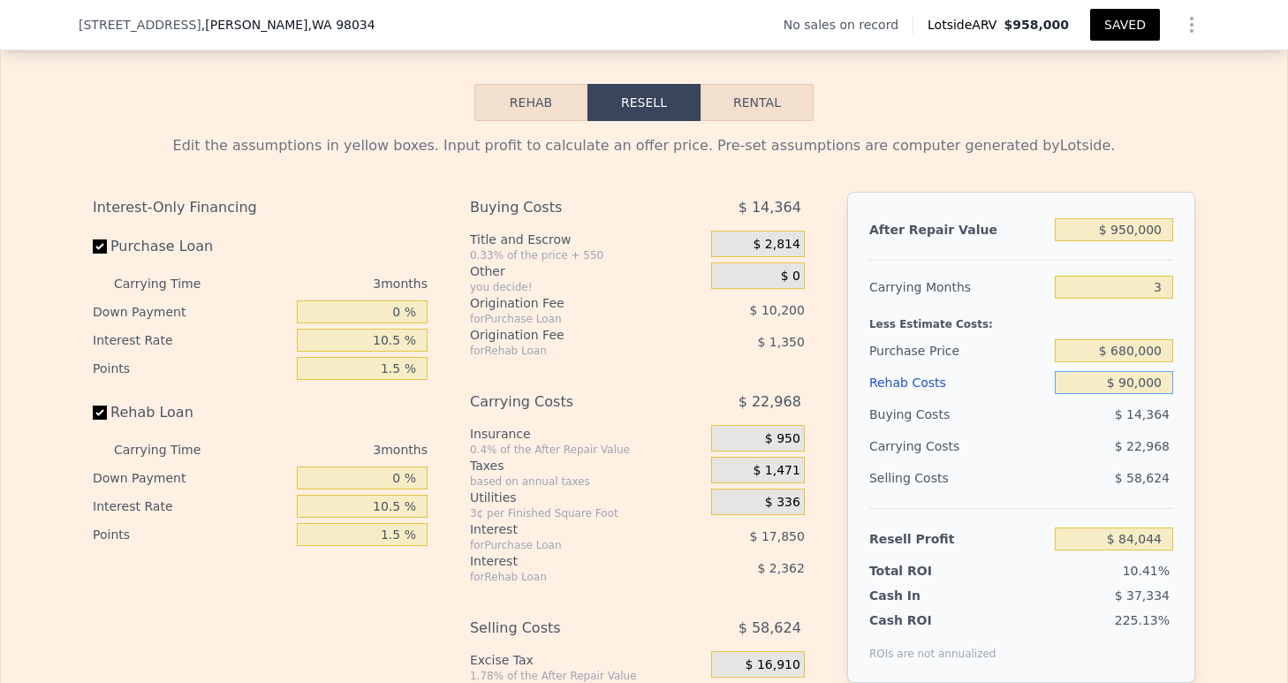
type input "$ 0000"
type input "$ 177,755"
type input "$ 80,000"
type input "$ 94,455"
type input "$ 80,000"
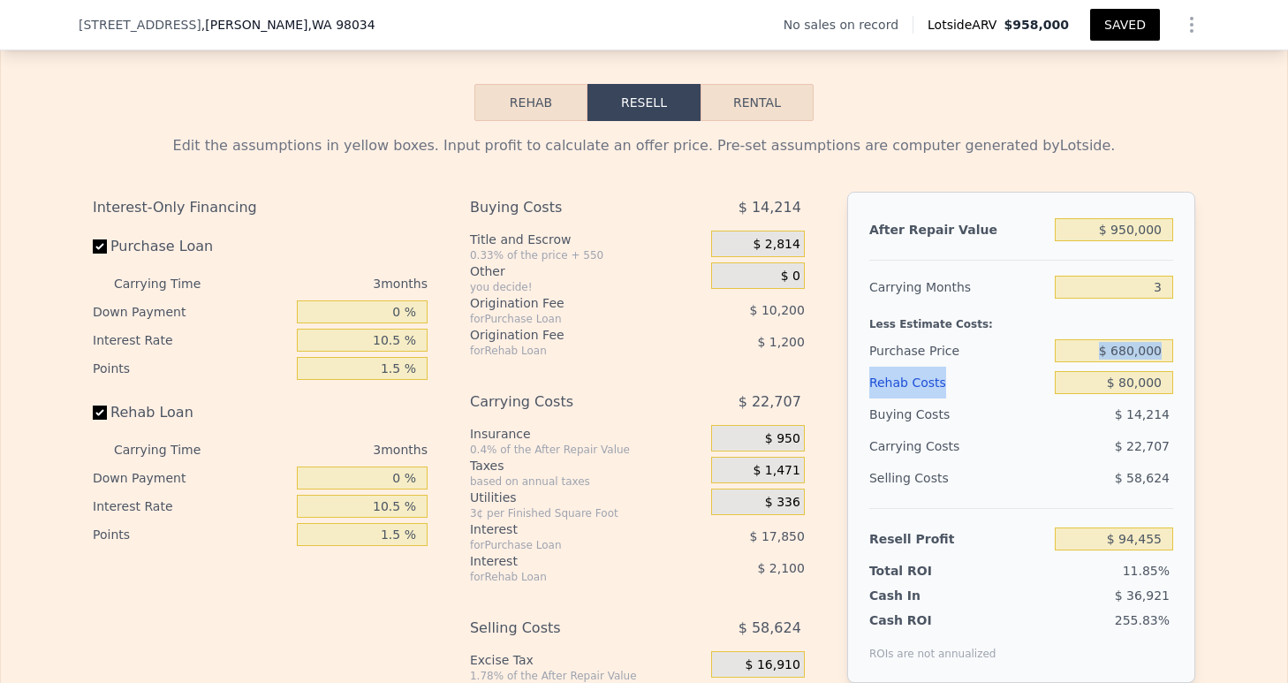
click at [1037, 393] on div "After Repair Value $ 950,000 Carrying Months 3 Less Estimate Costs: Purchase Pr…" at bounding box center [1021, 437] width 348 height 491
click at [1115, 31] on button "SAVED" at bounding box center [1125, 25] width 70 height 32
click at [1191, 24] on icon "Show Options" at bounding box center [1192, 25] width 2 height 14
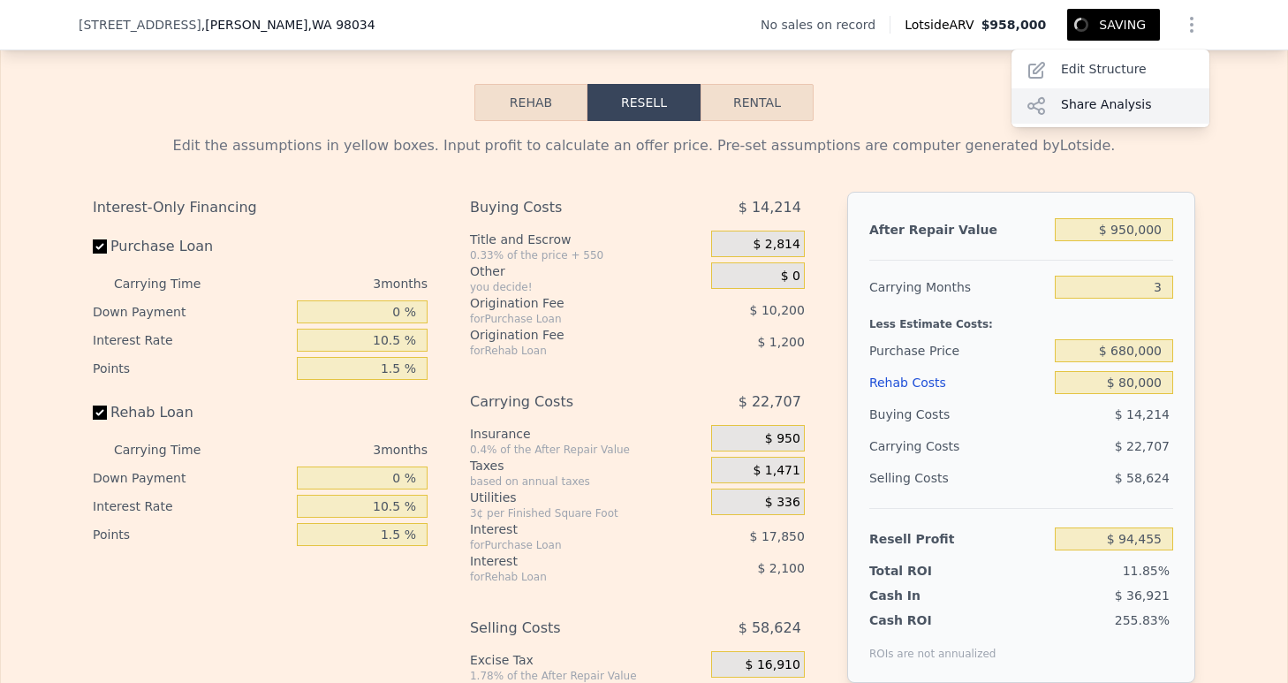
click at [1117, 112] on div "Share Analysis" at bounding box center [1110, 105] width 198 height 35
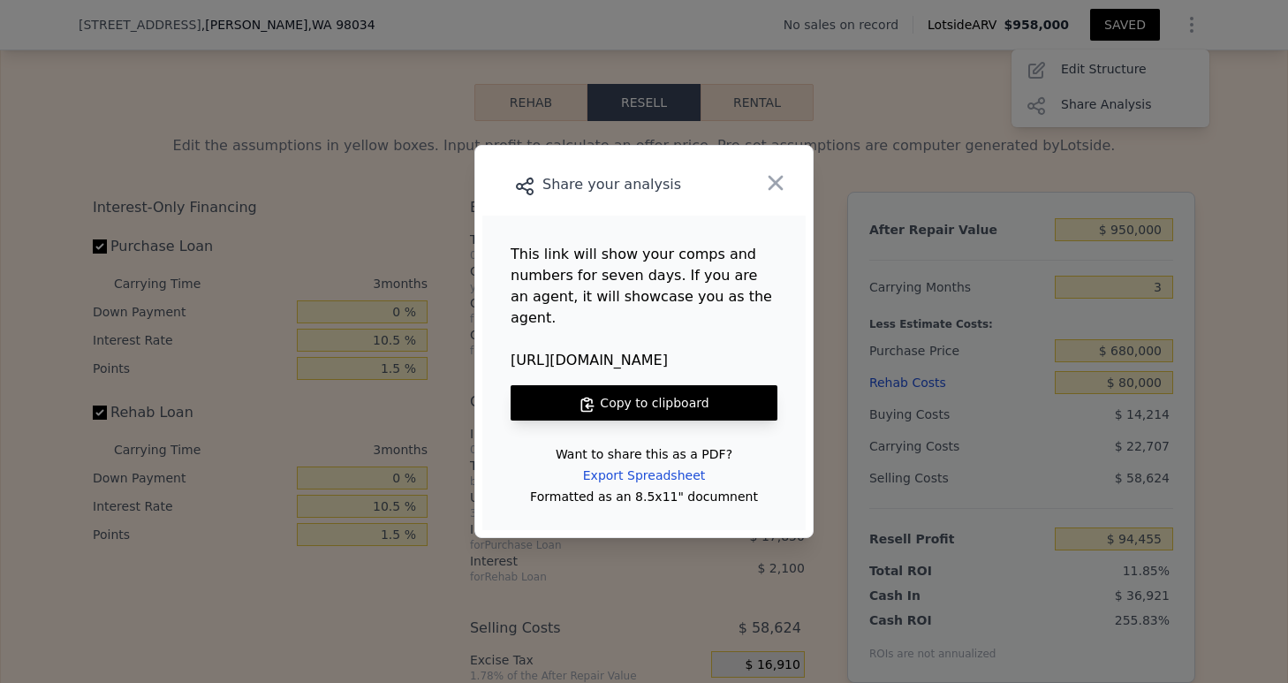
click at [566, 385] on button "Copy to clipboard" at bounding box center [644, 402] width 267 height 35
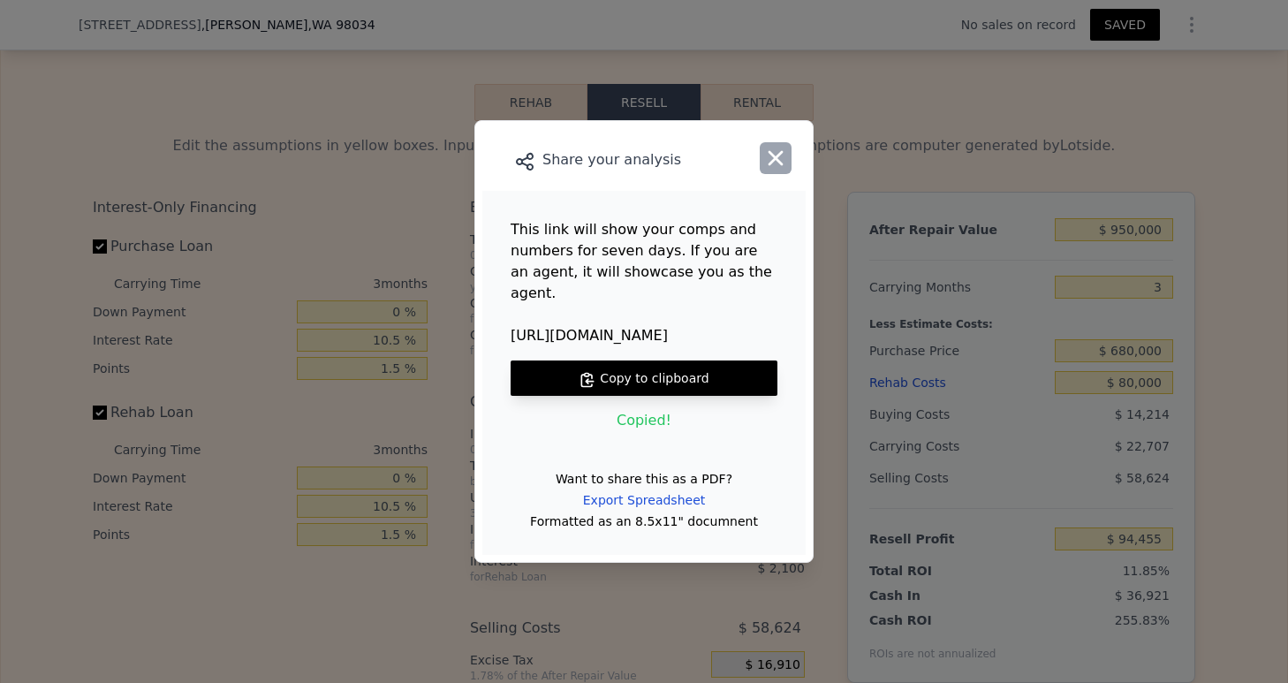
click at [790, 174] on button "button" at bounding box center [776, 158] width 32 height 32
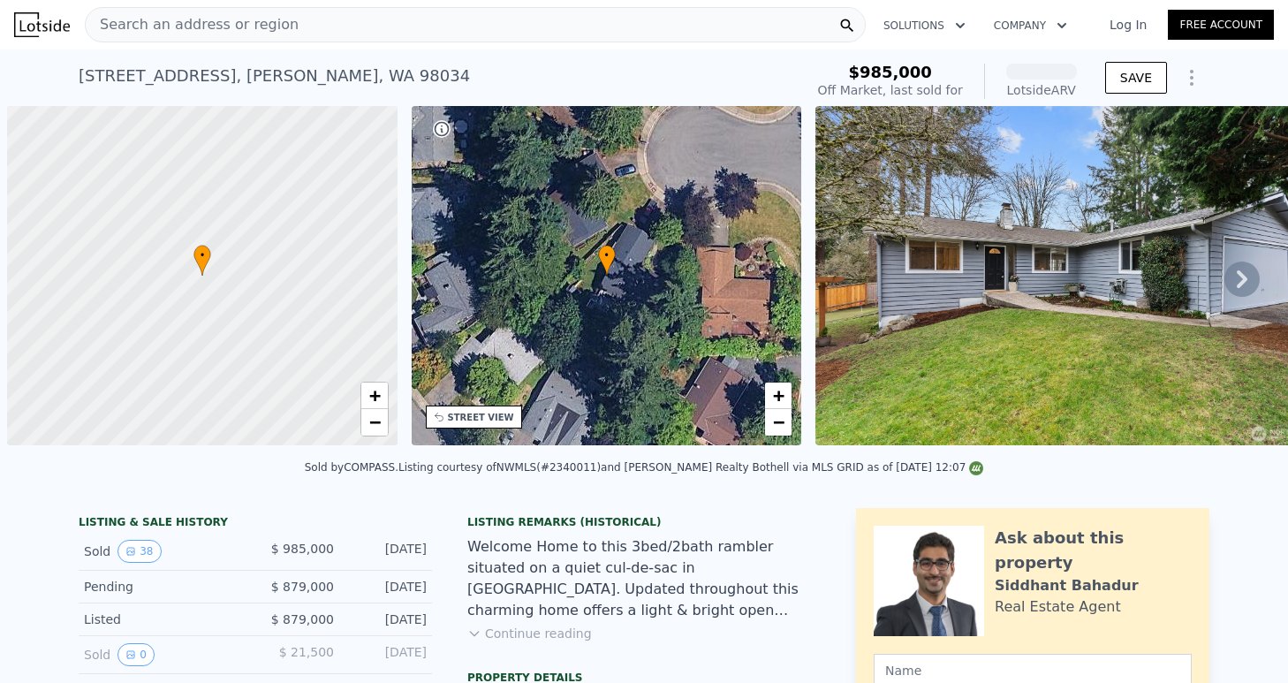
scroll to position [0, 7]
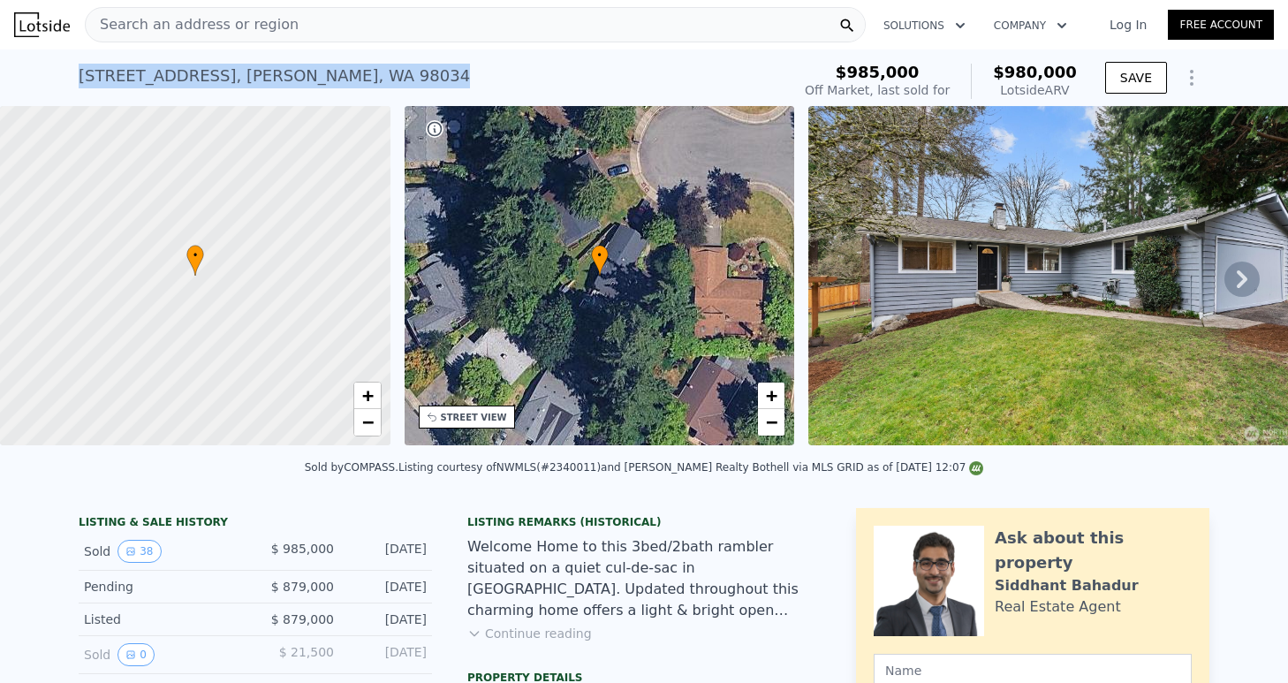
drag, startPoint x: 373, startPoint y: 82, endPoint x: 80, endPoint y: 50, distance: 294.1
click at [80, 57] on div "[STREET_ADDRESS] Sold [DATE] for $985k (~ARV $980k )" at bounding box center [431, 81] width 705 height 49
copy div "[STREET_ADDRESS]"
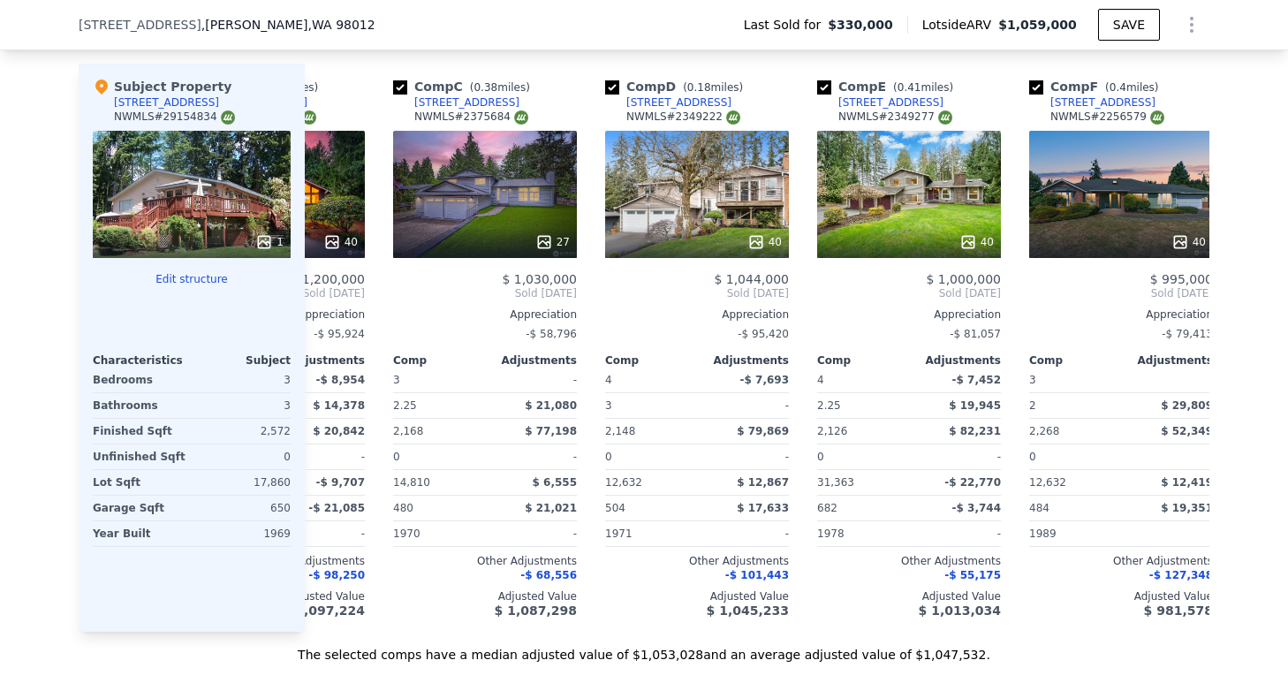
scroll to position [0, 446]
